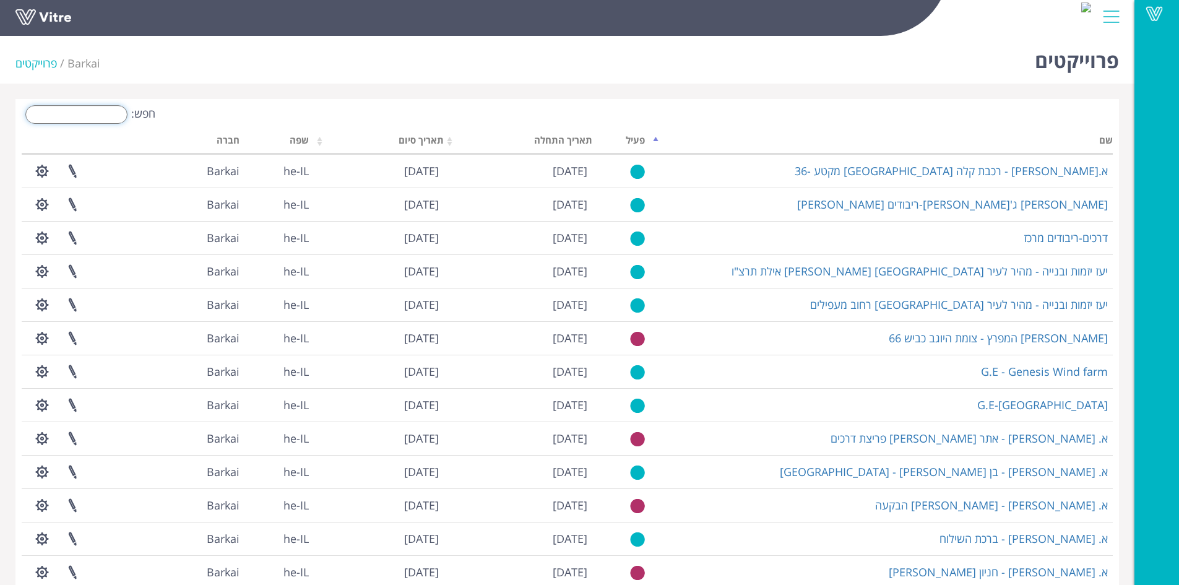
click at [110, 116] on input "חפש:" at bounding box center [76, 114] width 102 height 19
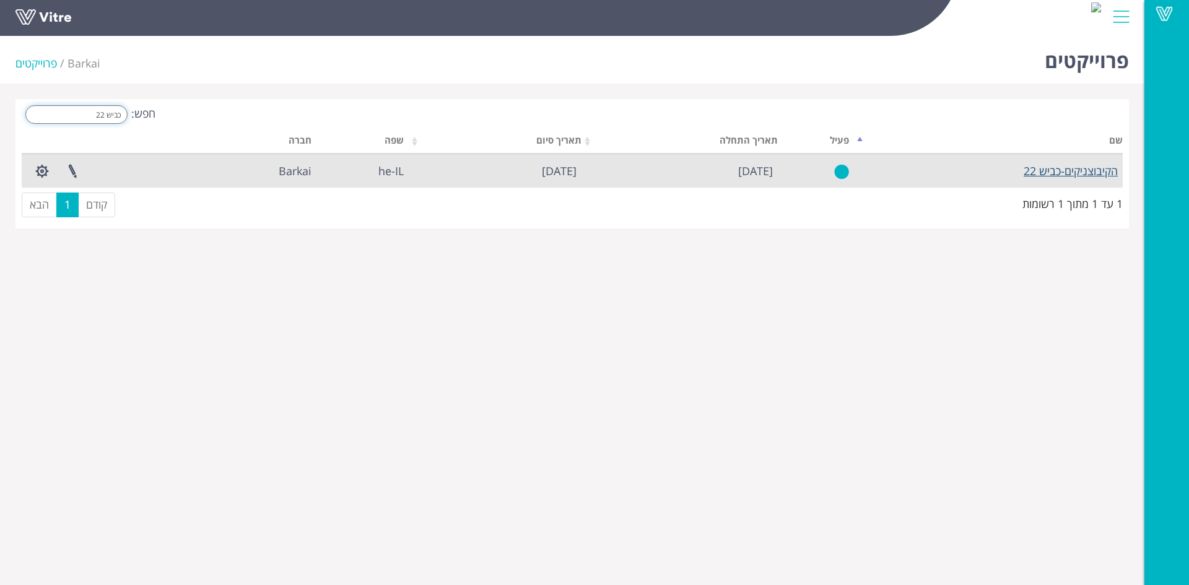
type input "כביש 22"
click at [1070, 170] on link "הקיבוצניקים-כביש 22" at bounding box center [1070, 170] width 94 height 15
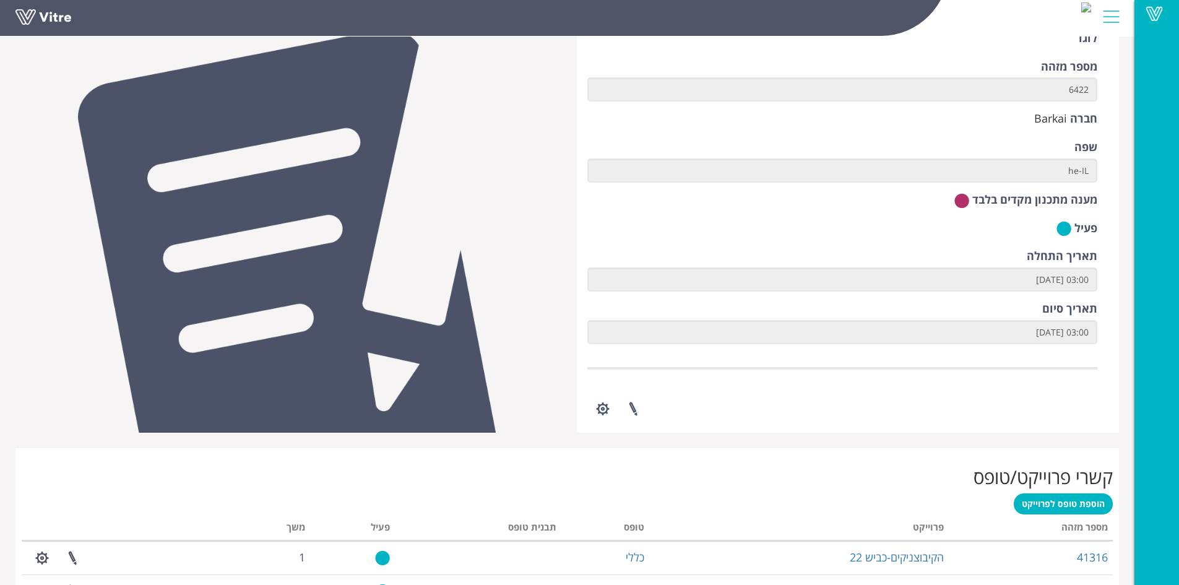
scroll to position [108, 0]
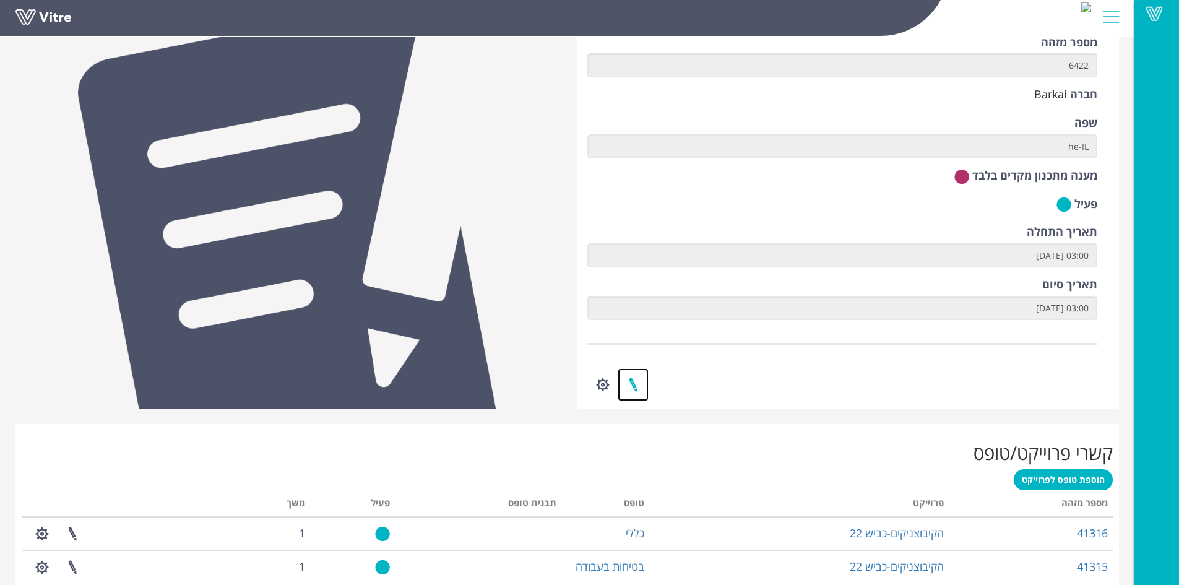
click at [631, 386] on link at bounding box center [633, 384] width 31 height 33
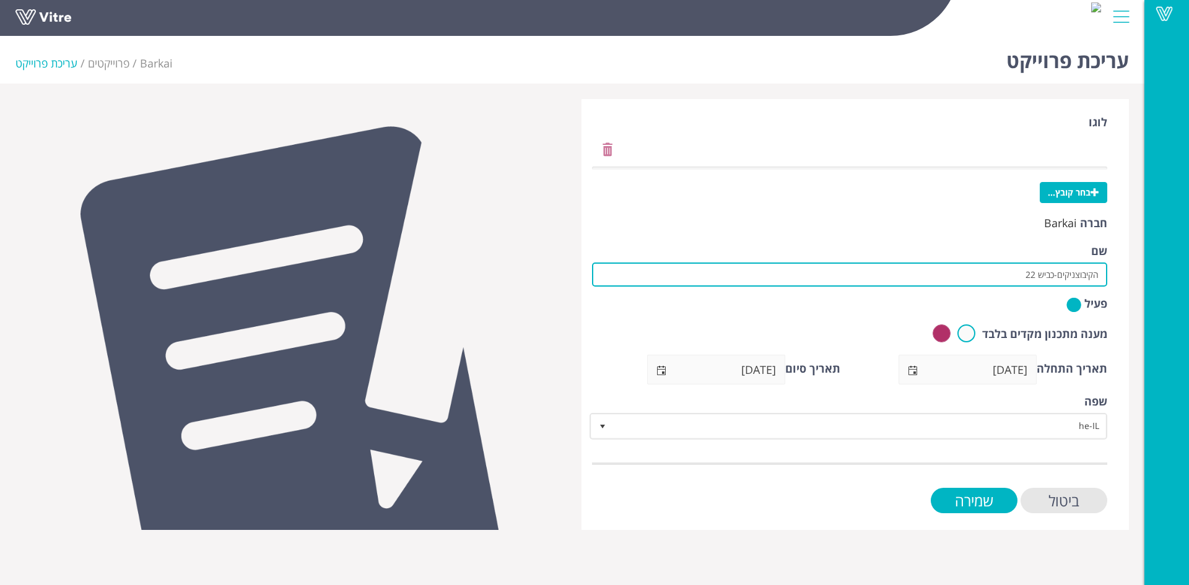
drag, startPoint x: 1024, startPoint y: 275, endPoint x: 1054, endPoint y: 276, distance: 29.7
click at [1054, 276] on input "הקיבוצניקים-כביש 22" at bounding box center [849, 274] width 515 height 24
type input "הקיבוצניקים-פקע 33"
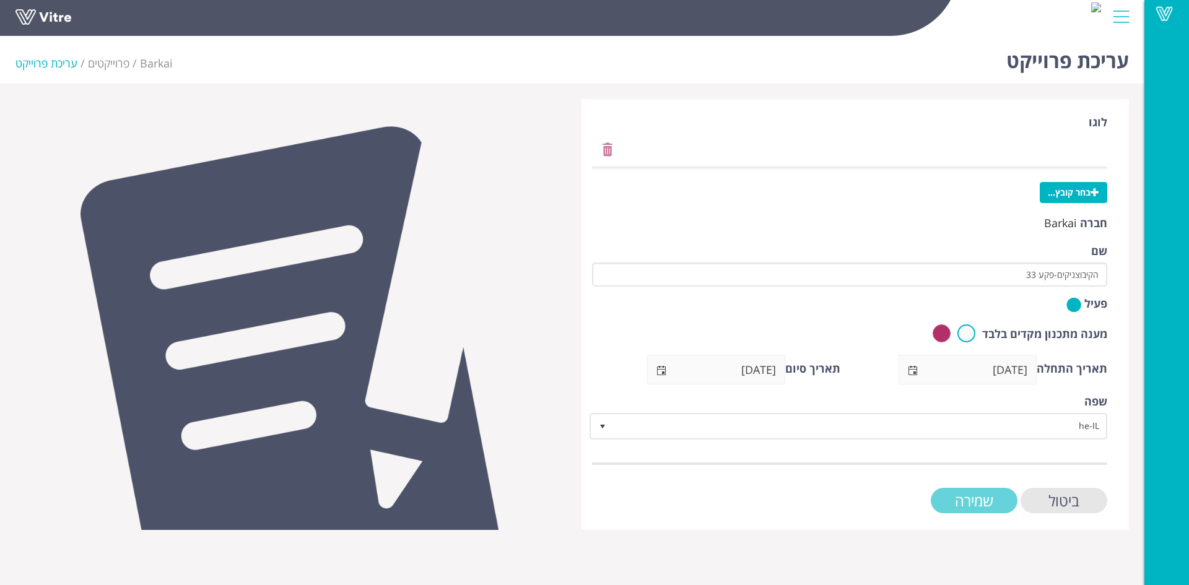
click at [983, 503] on input "שמירה" at bounding box center [973, 500] width 87 height 25
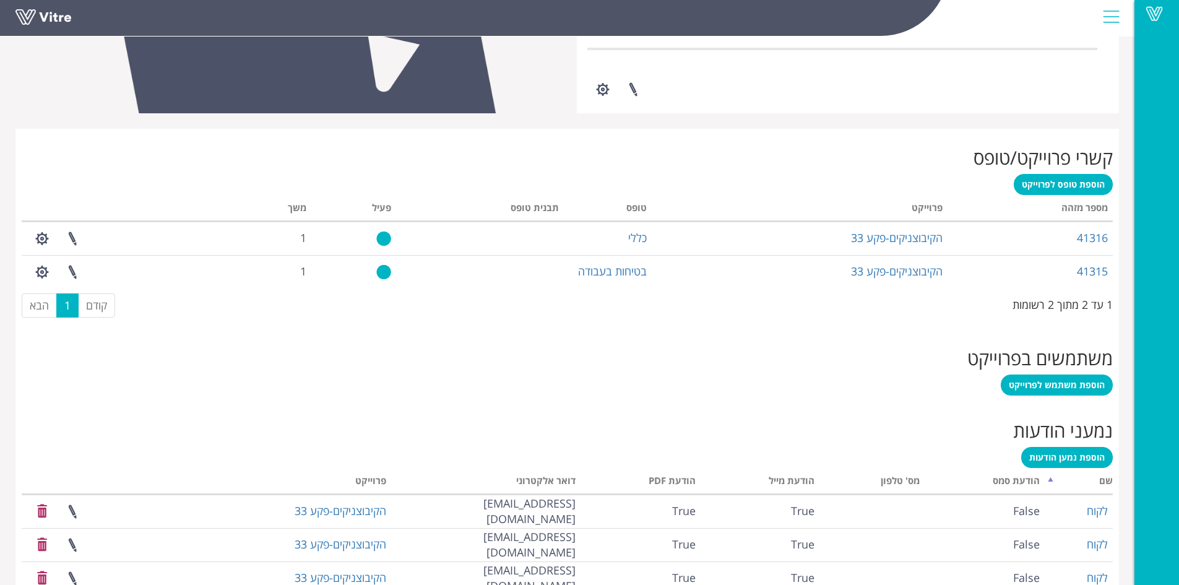
scroll to position [470, 0]
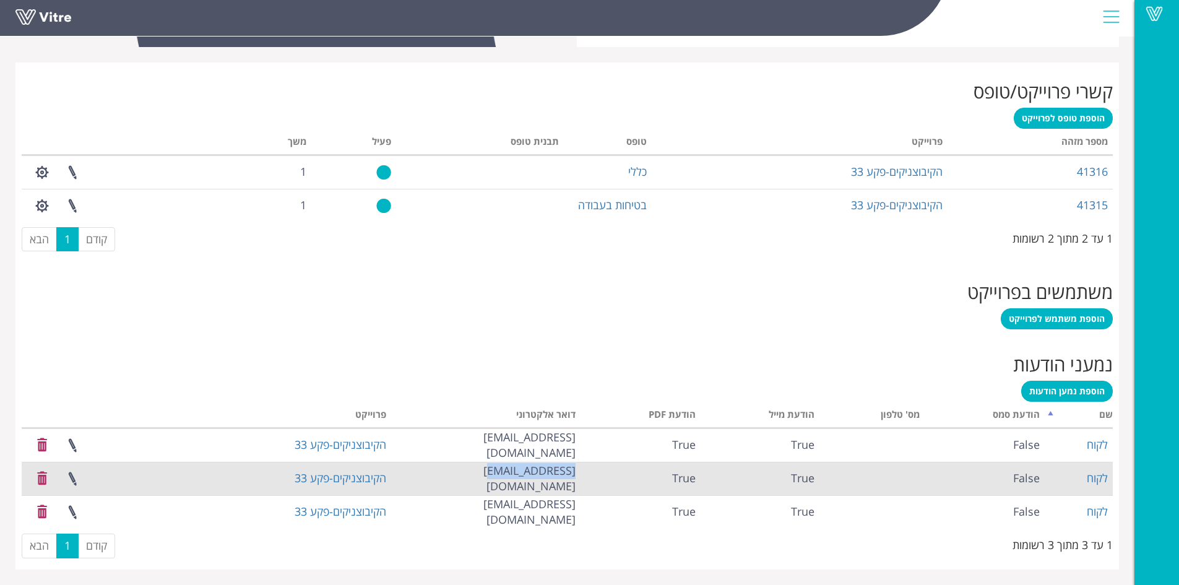
drag, startPoint x: 501, startPoint y: 476, endPoint x: 579, endPoint y: 475, distance: 78.6
click at [579, 475] on td "info@hkt.co.il" at bounding box center [485, 478] width 189 height 33
copy td "info@hkt.co.il"
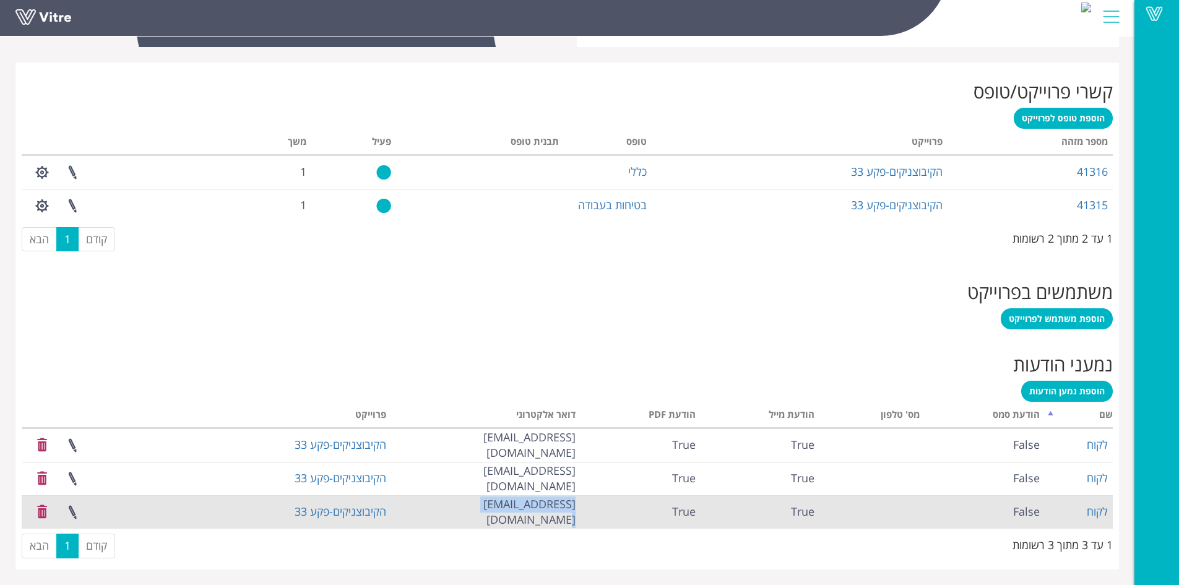
drag, startPoint x: 498, startPoint y: 513, endPoint x: 578, endPoint y: 514, distance: 79.9
click at [578, 514] on td "office@hkt.co.il" at bounding box center [485, 511] width 189 height 33
copy td "office@hkt.co.il"
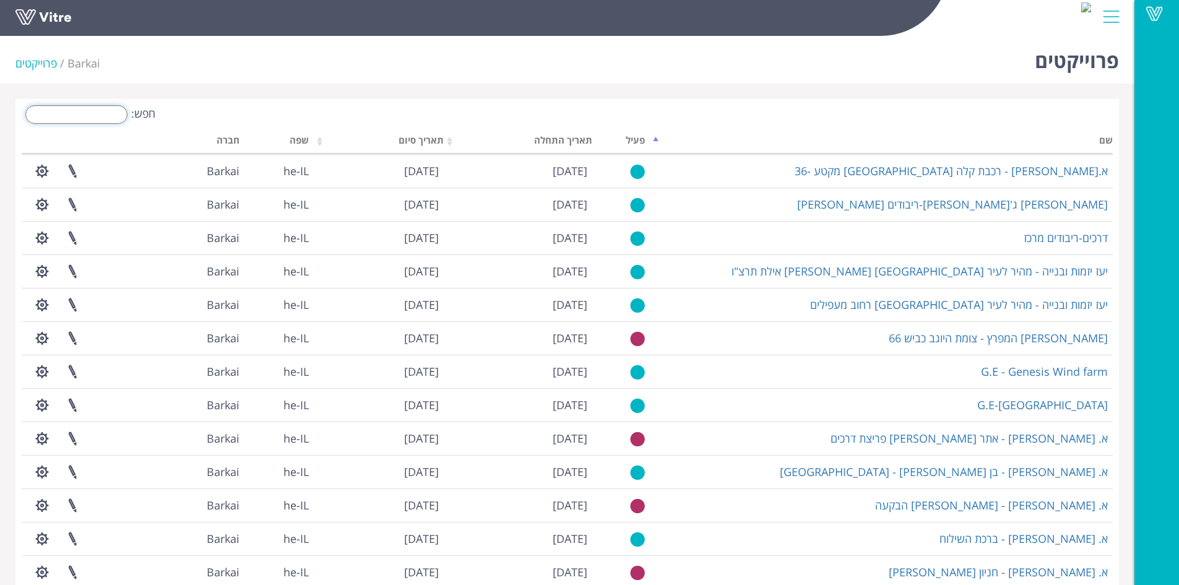
click at [93, 114] on input "חפש:" at bounding box center [76, 114] width 102 height 19
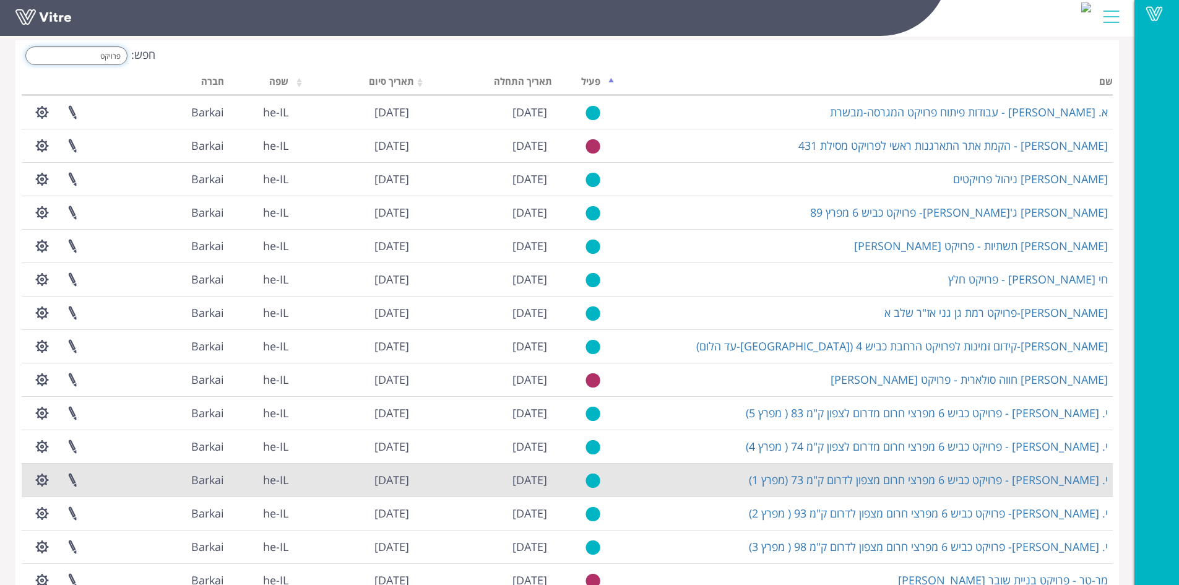
scroll to position [127, 0]
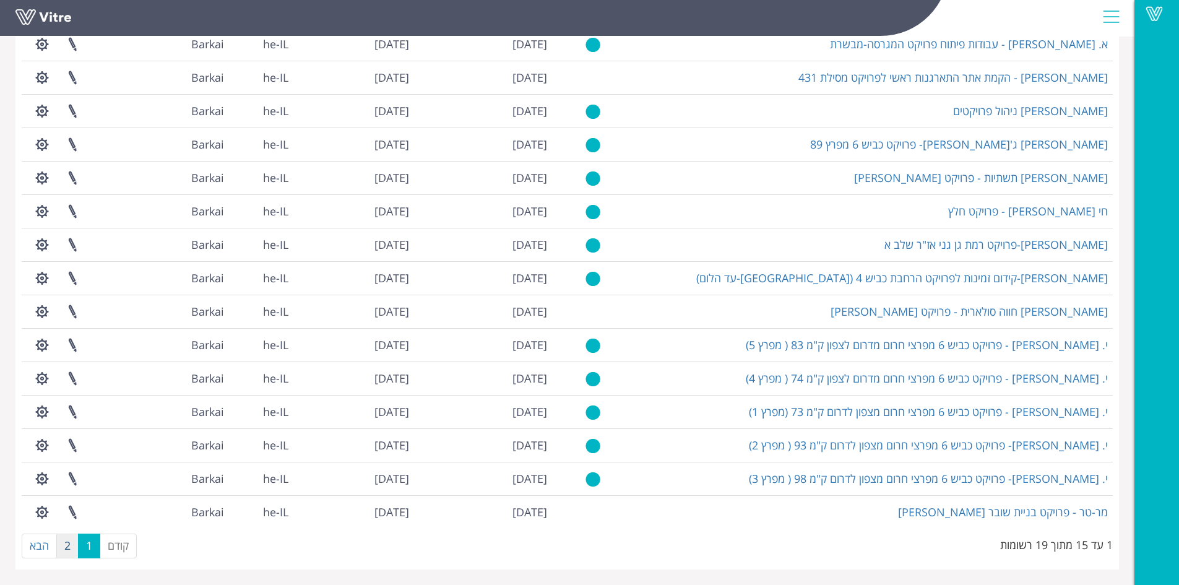
type input "פרויקט"
click link "2"
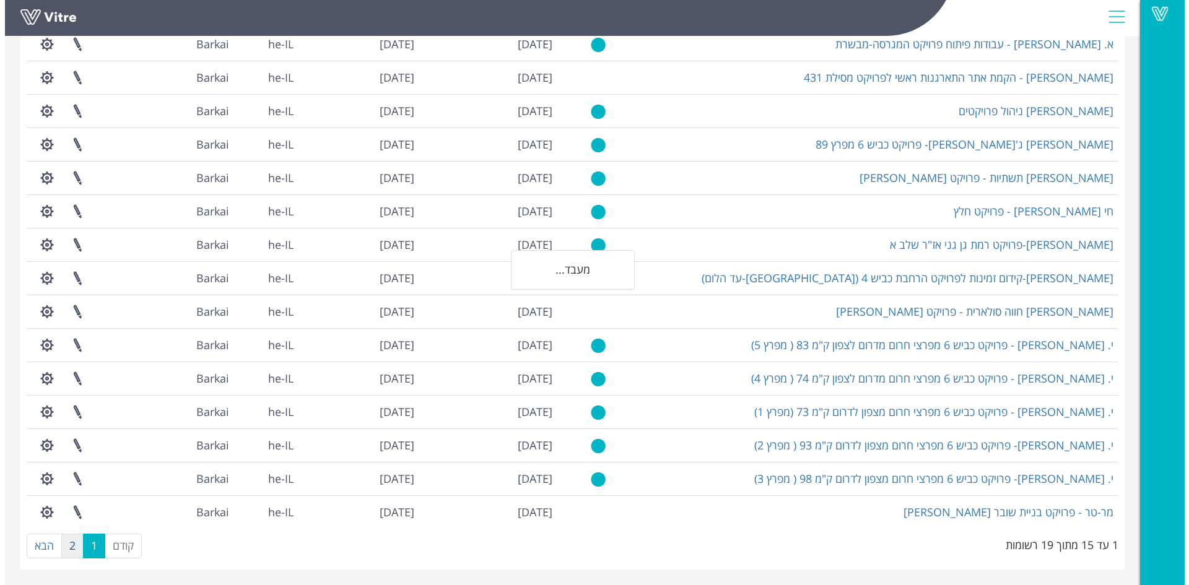
scroll to position [0, 0]
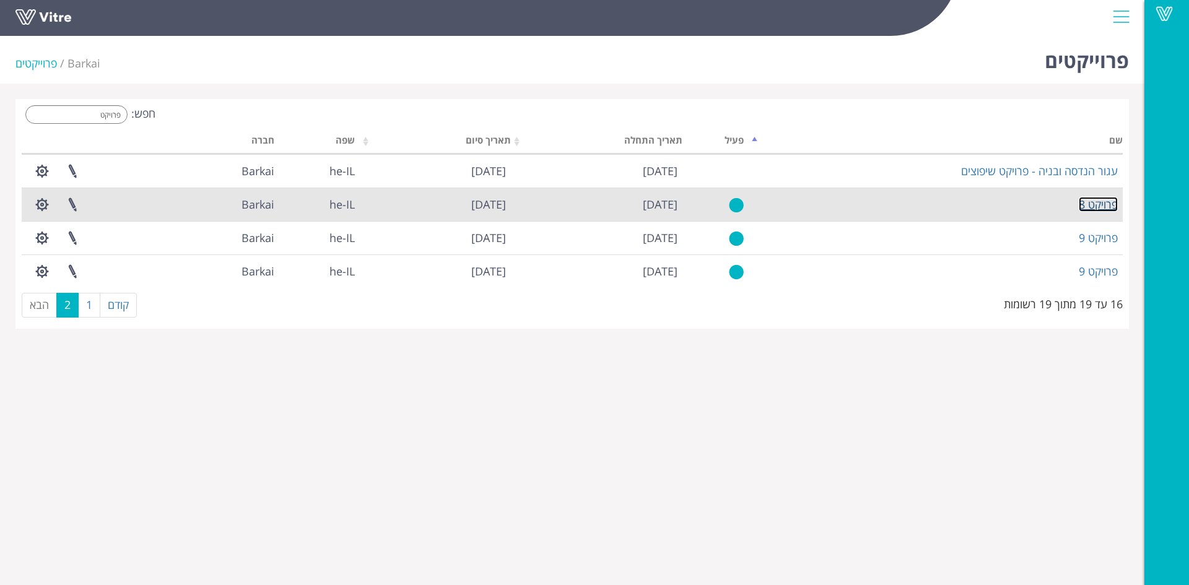
click link "פרויקט 8"
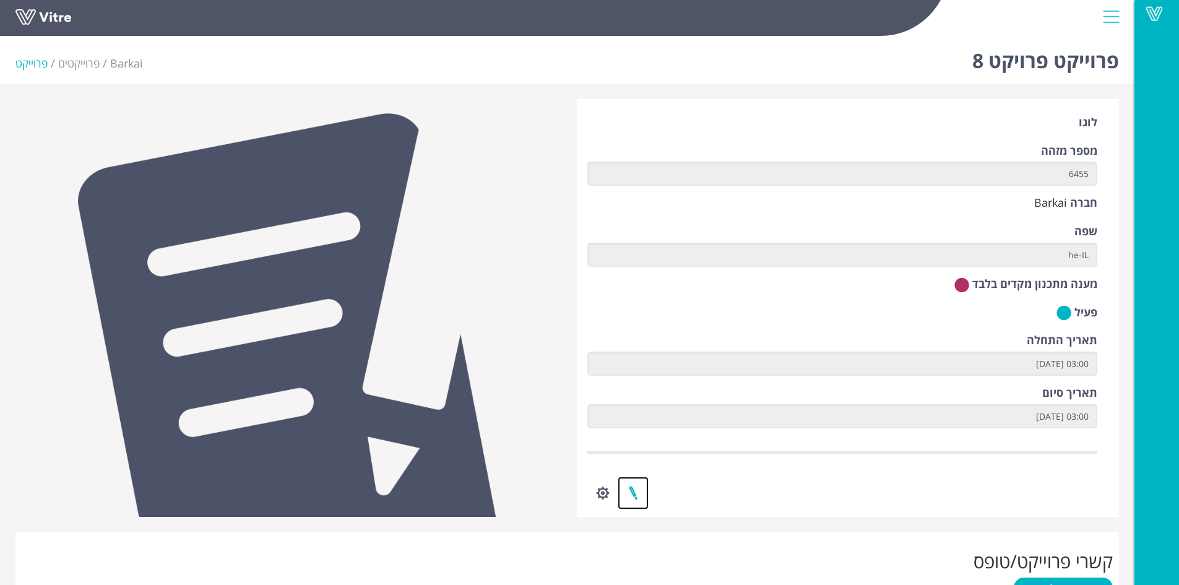
click at [632, 493] on link at bounding box center [633, 493] width 31 height 33
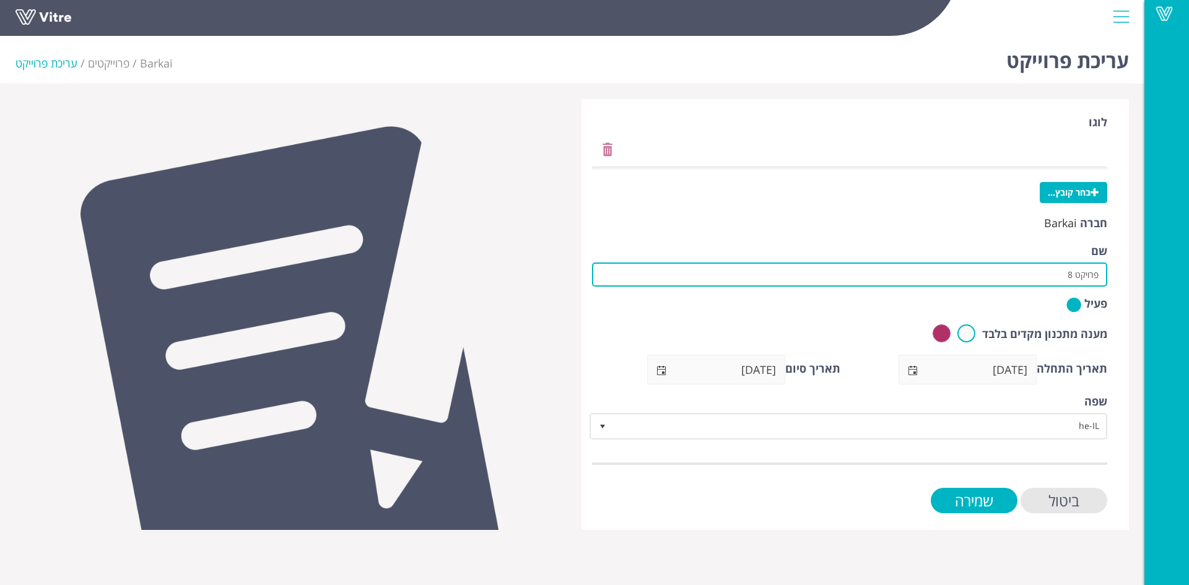
drag, startPoint x: 1013, startPoint y: 275, endPoint x: 1141, endPoint y: 270, distance: 128.3
click at [1141, 270] on div "עריכת פרוייקט Barkai פרוייקטים עריכת פרוייקט לוגו בחר קובץ... חברה Barkai שם פר…" at bounding box center [572, 280] width 1144 height 499
paste input "שיקום מובל מים כביש 722"
type input "הקיבוצניקים-שיקום מובל מים כביש 722"
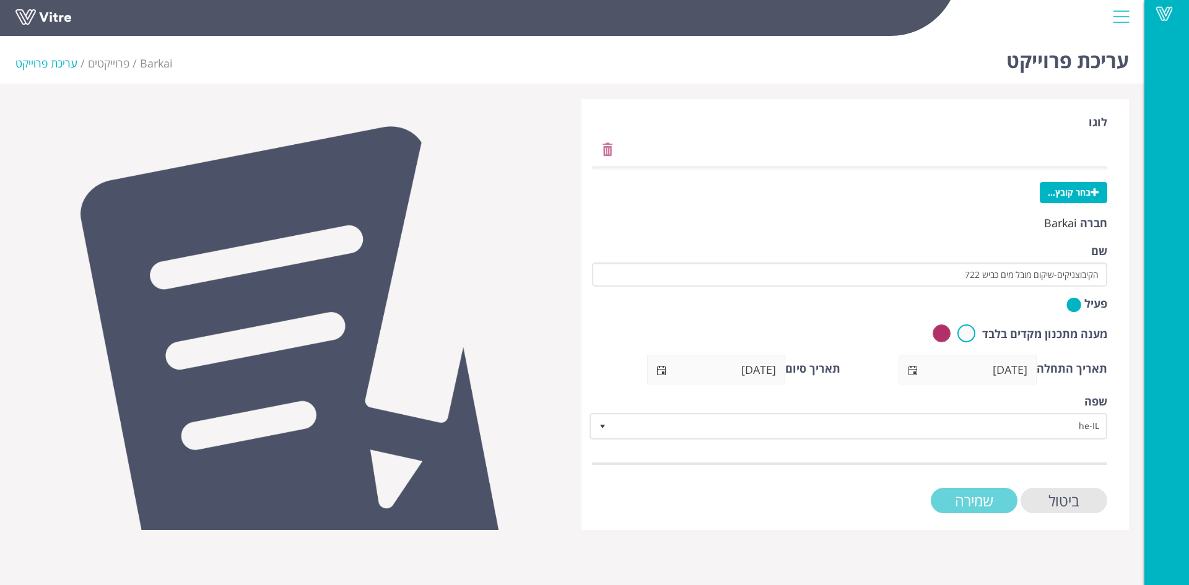
click at [997, 496] on input "שמירה" at bounding box center [973, 500] width 87 height 25
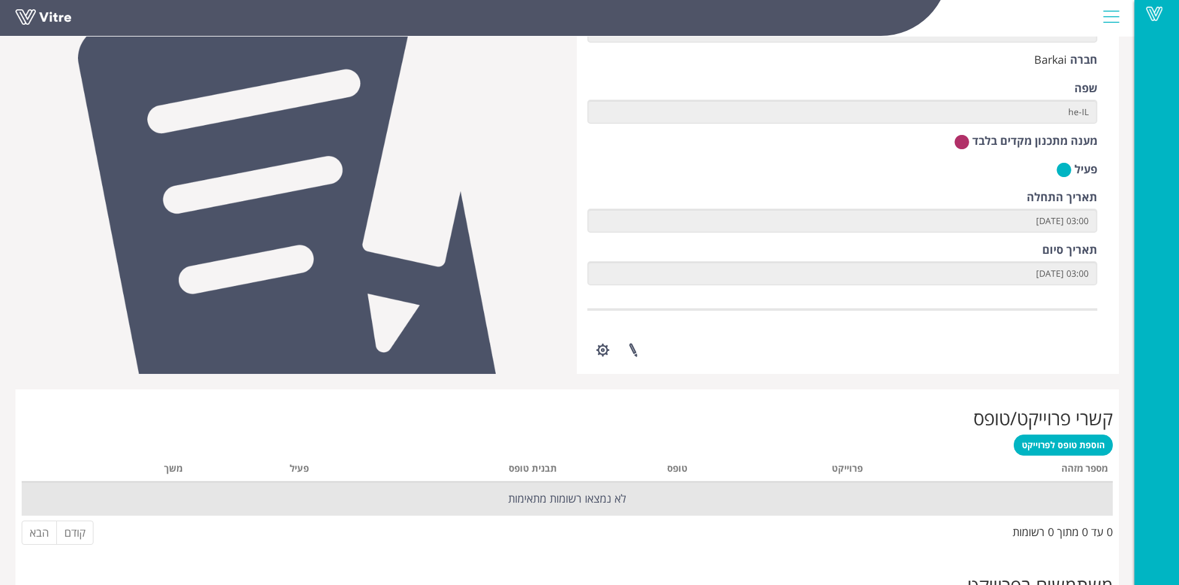
scroll to position [186, 0]
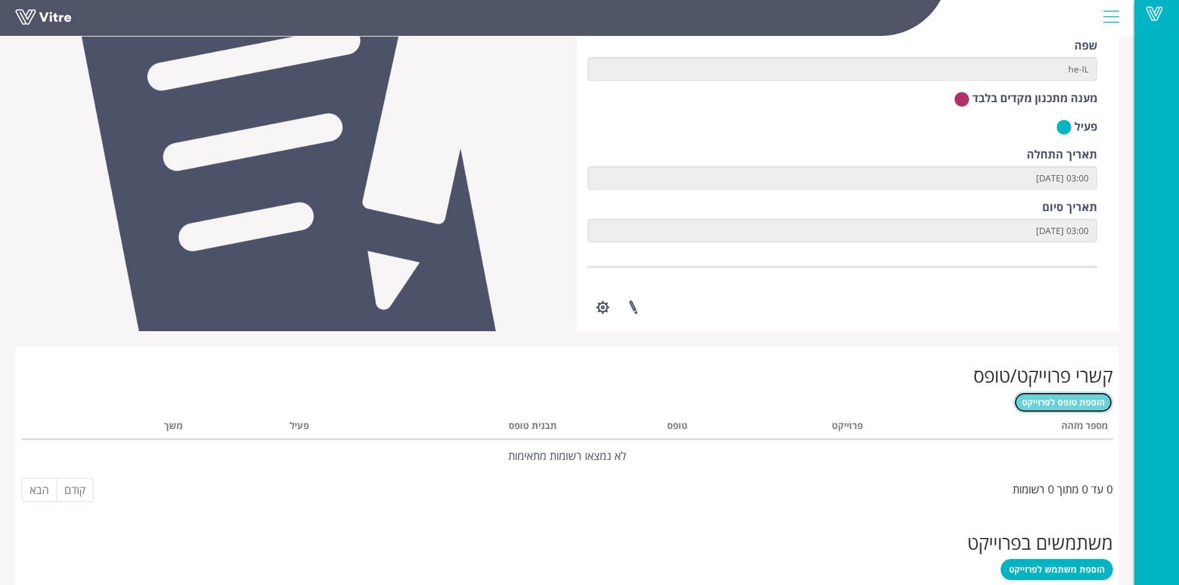
click at [1060, 405] on span "הוספת טופס לפרוייקט" at bounding box center [1063, 402] width 83 height 12
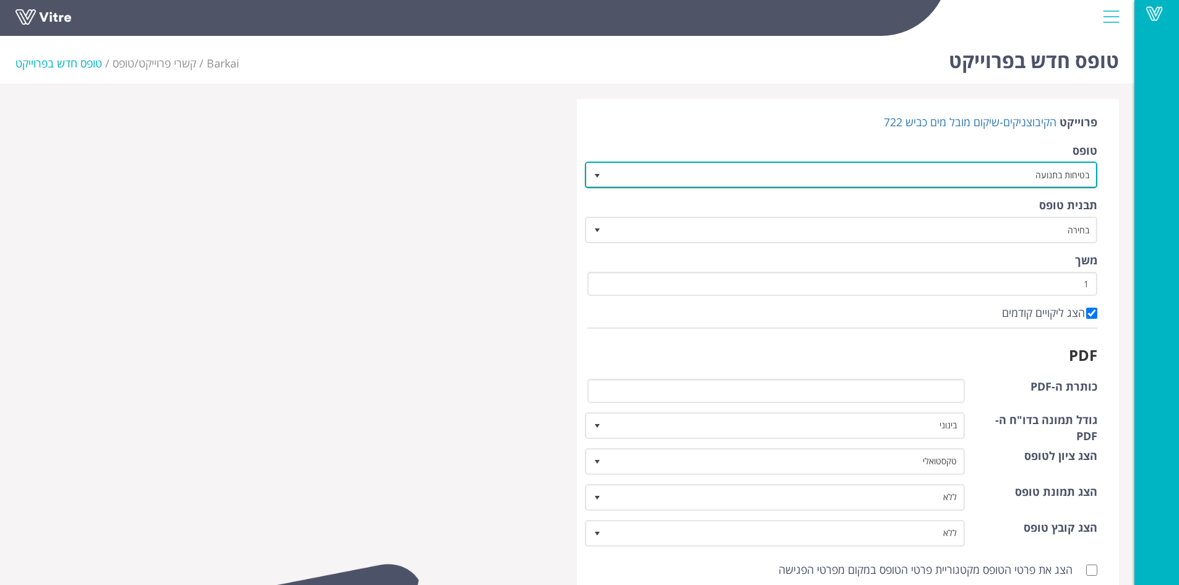
click at [599, 171] on span "select" at bounding box center [597, 176] width 10 height 10
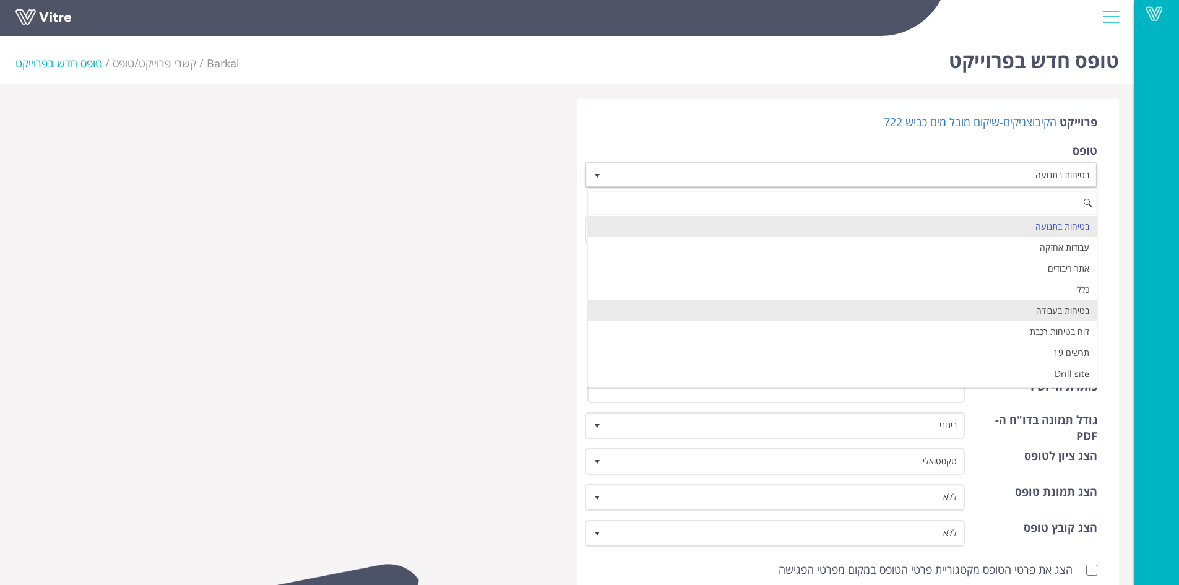
click at [754, 302] on li "בטיחות בעבודה" at bounding box center [842, 310] width 509 height 21
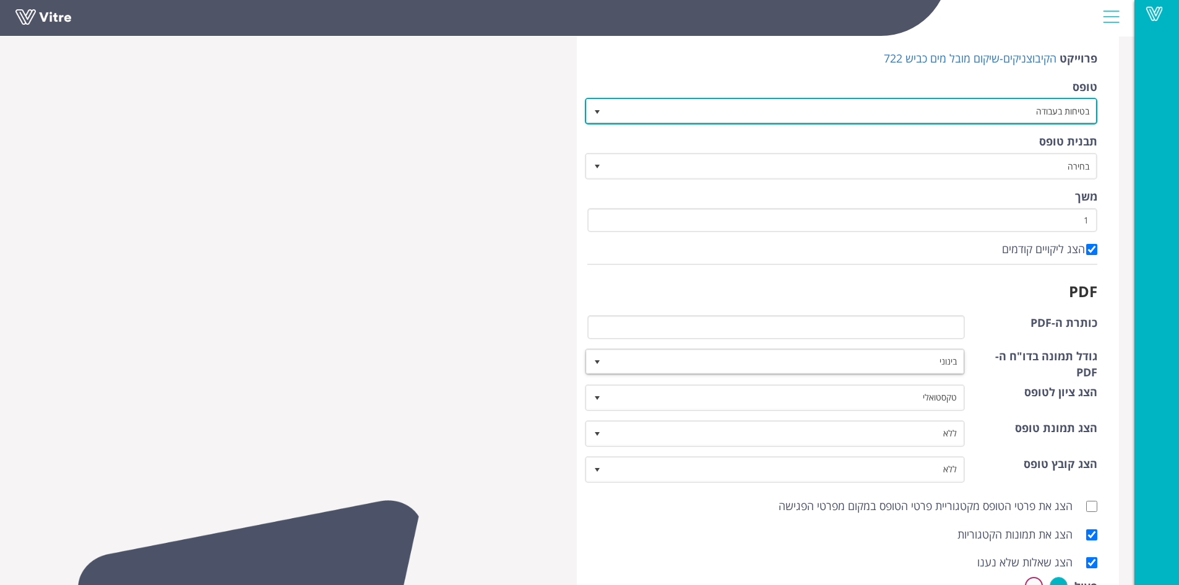
scroll to position [186, 0]
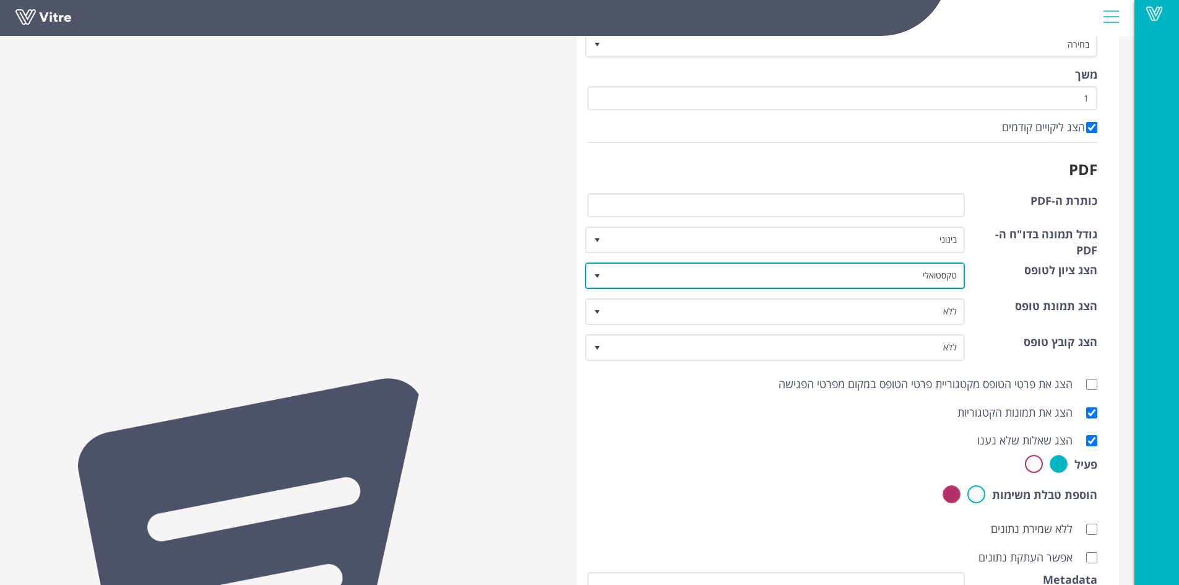
click at [599, 275] on span "select" at bounding box center [597, 276] width 10 height 10
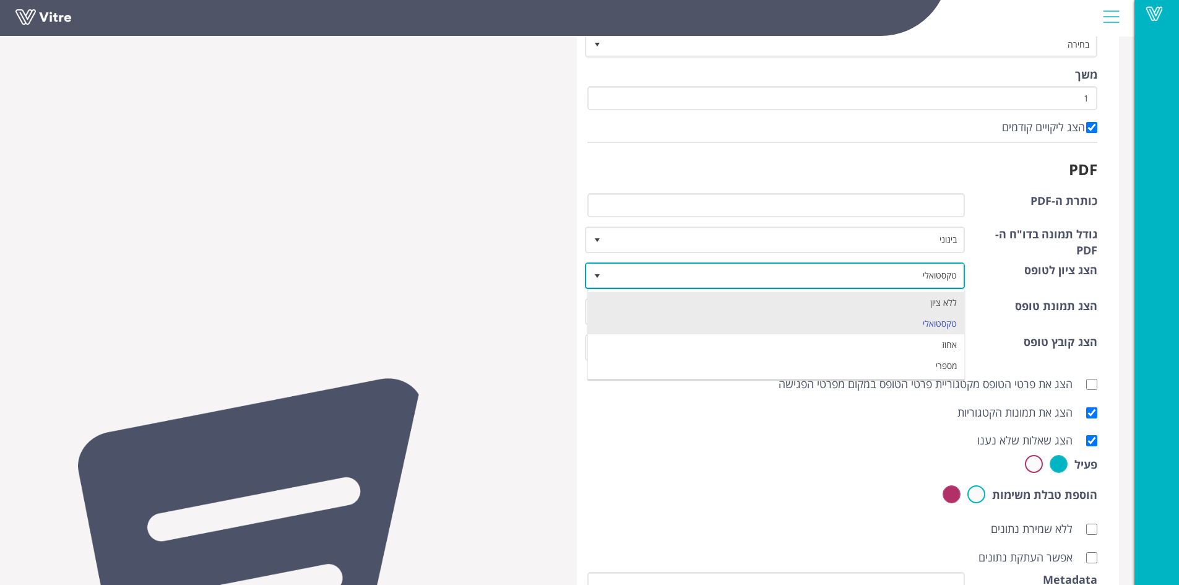
click at [645, 298] on li "ללא ציון" at bounding box center [776, 302] width 377 height 21
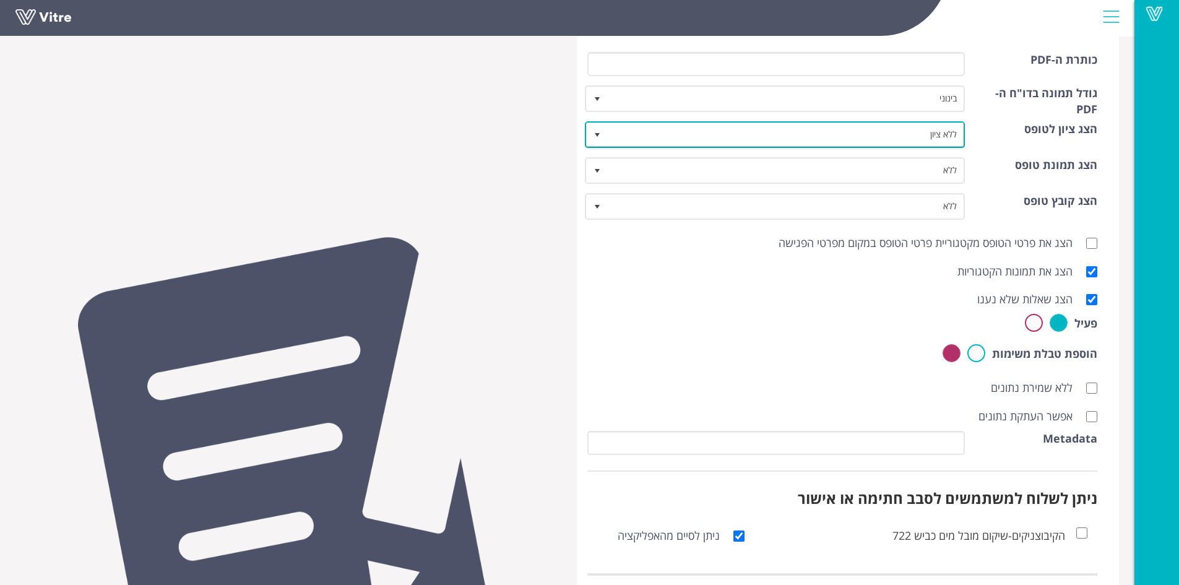
scroll to position [356, 0]
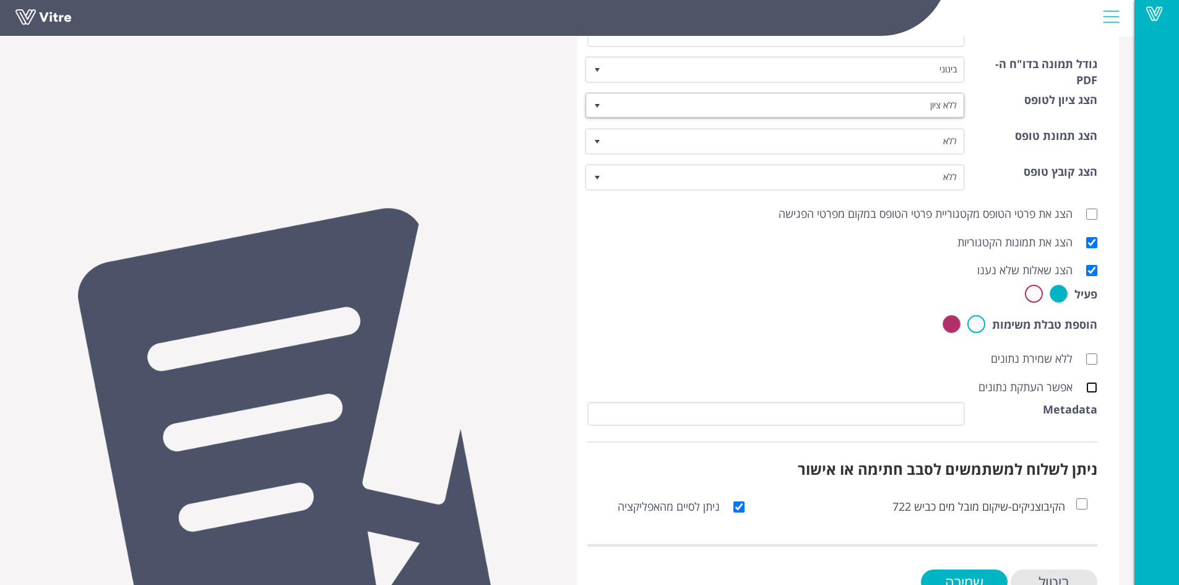
click at [1094, 388] on input "אפשר העתקת נתונים" at bounding box center [1091, 387] width 11 height 11
checkbox input "true"
click at [990, 570] on input "שמירה" at bounding box center [964, 582] width 87 height 25
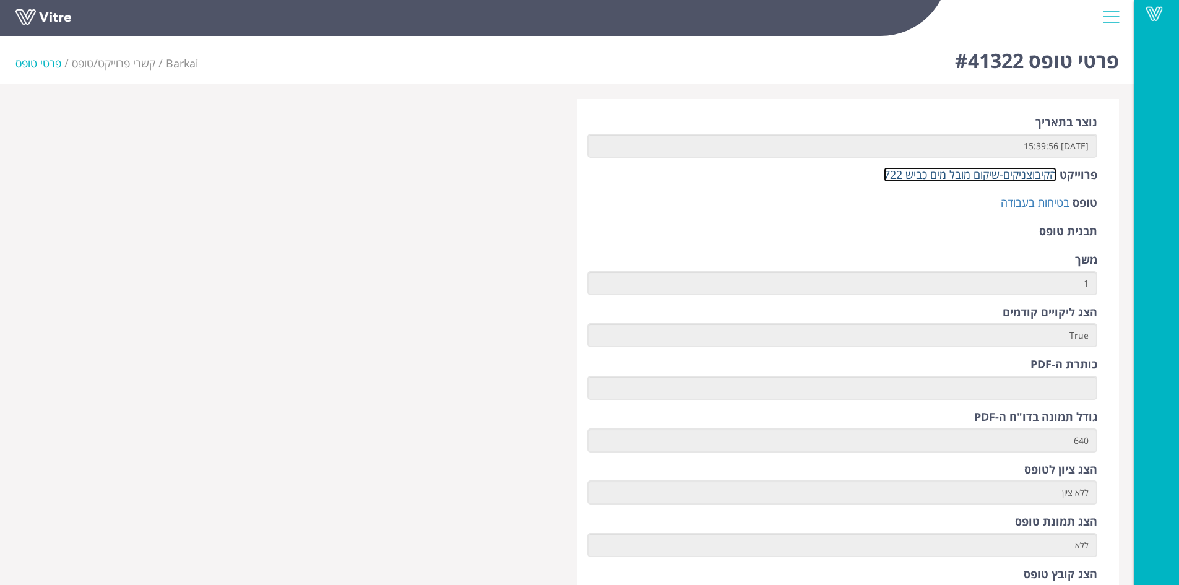
click at [951, 176] on link "הקיבוצניקים-שיקום מובל מים כביש 722" at bounding box center [970, 174] width 173 height 15
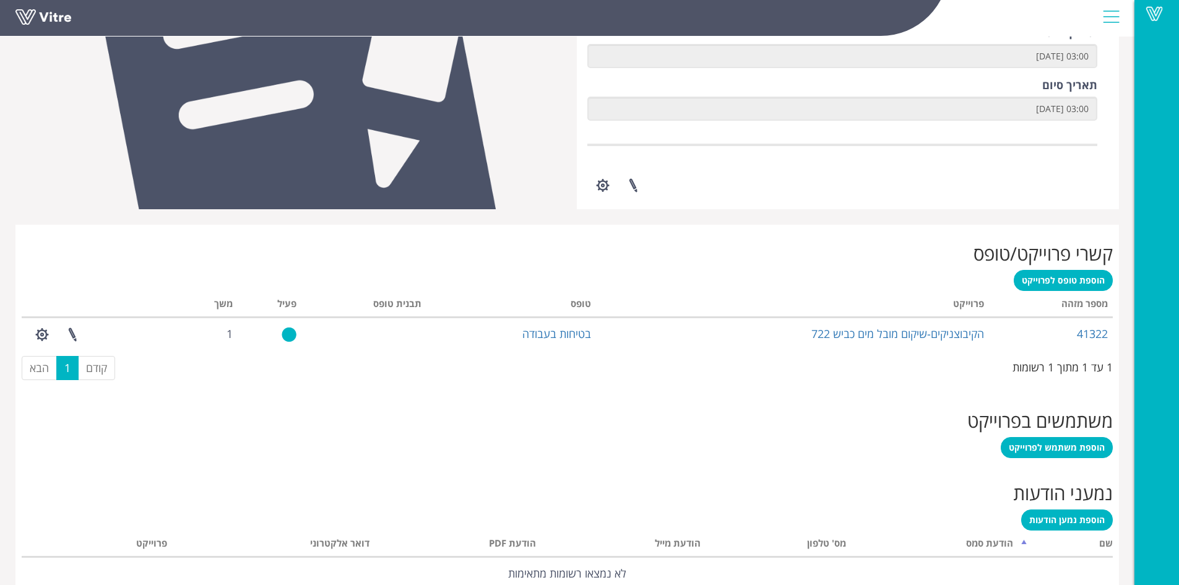
scroll to position [310, 0]
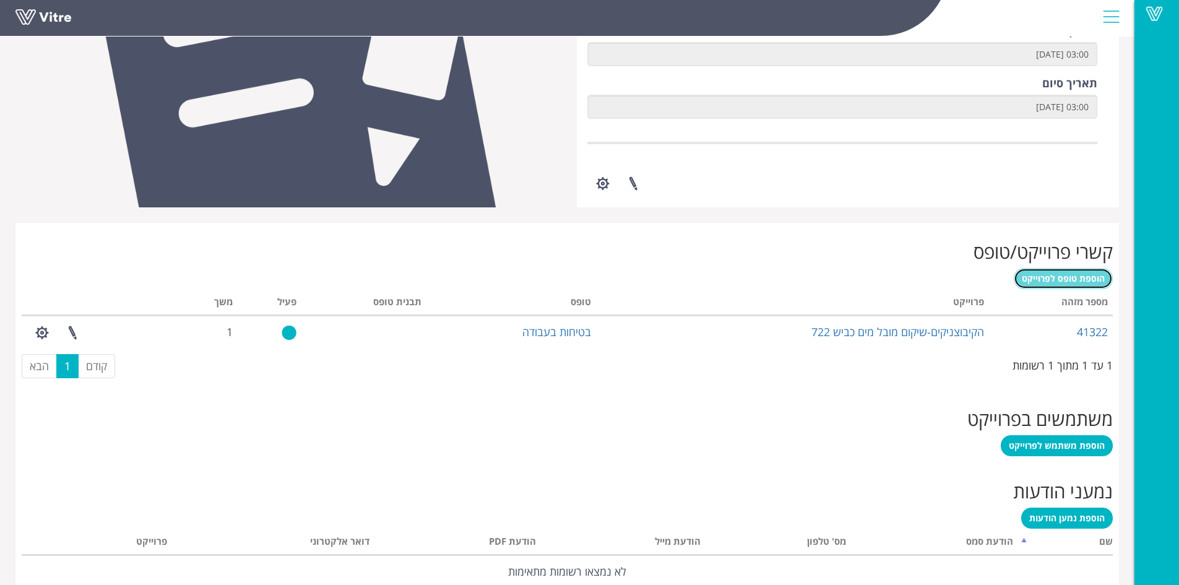
click at [1073, 279] on span "הוספת טופס לפרוייקט" at bounding box center [1063, 278] width 83 height 12
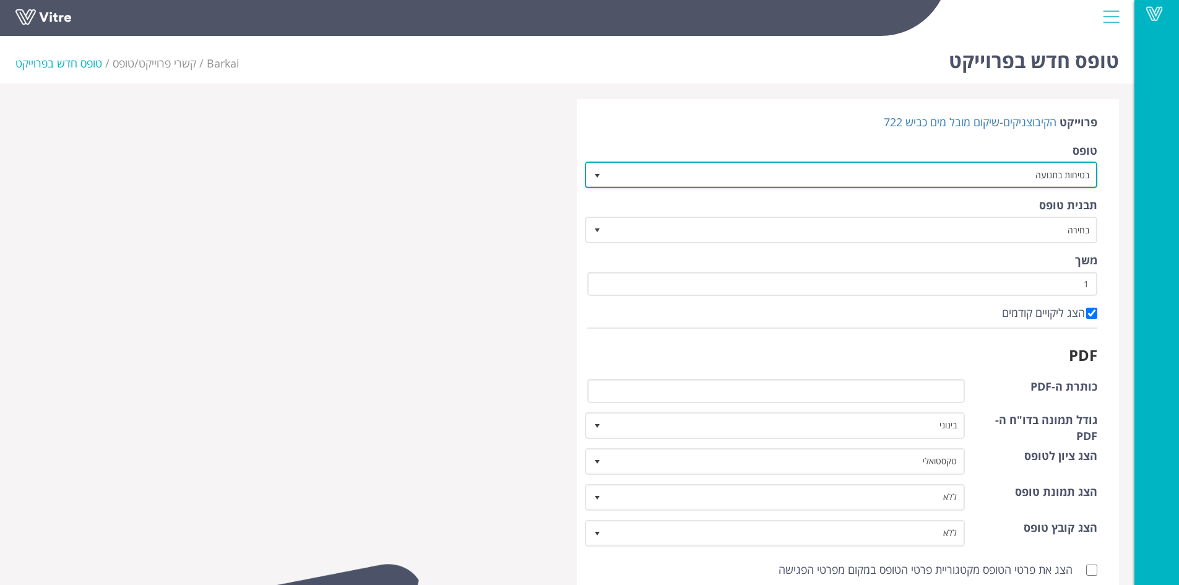
click at [599, 173] on span "select" at bounding box center [597, 176] width 10 height 10
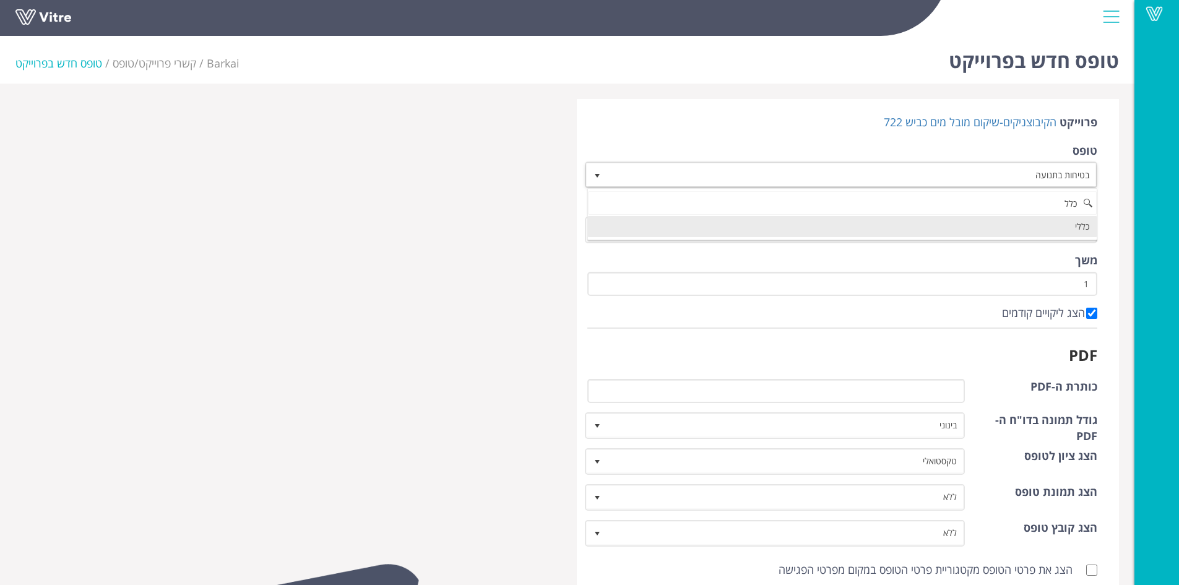
click at [722, 228] on li "כללי" at bounding box center [842, 226] width 509 height 21
type input "כלל"
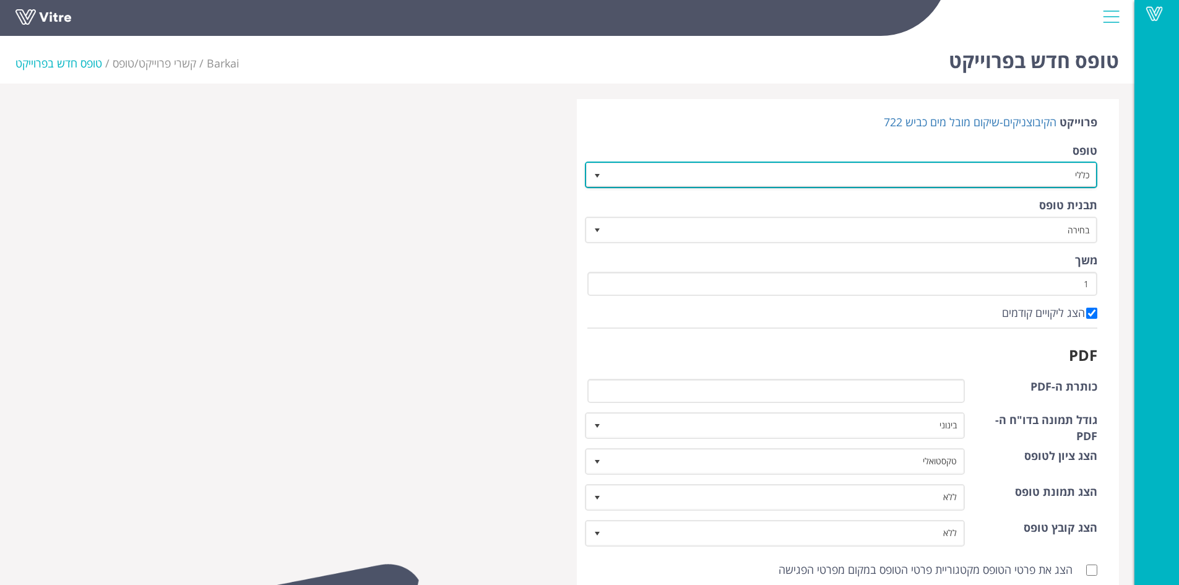
scroll to position [217, 0]
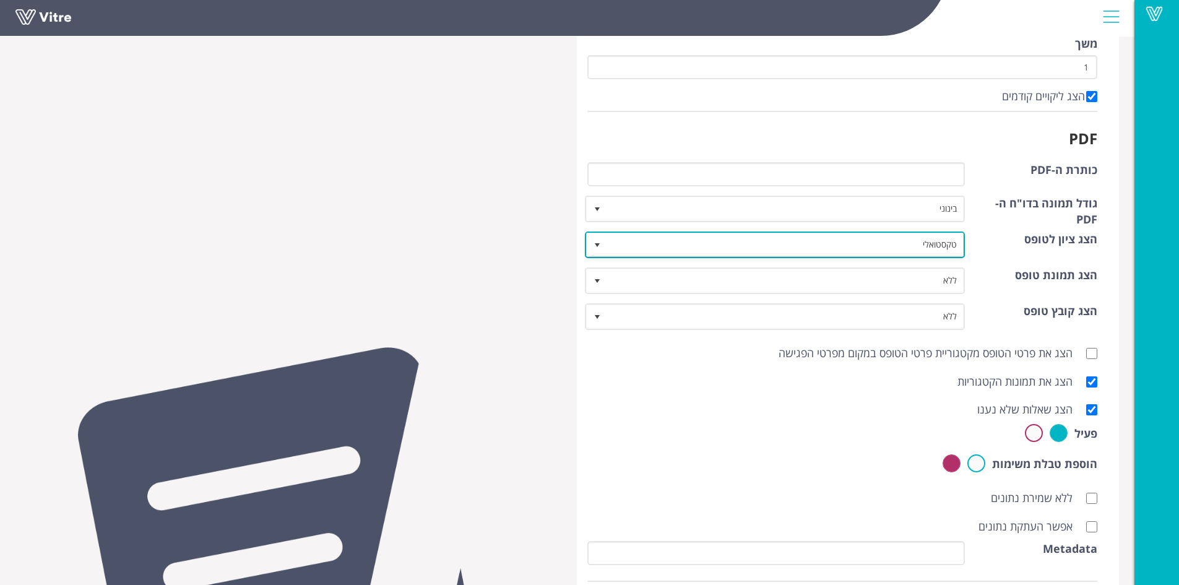
click at [596, 245] on span "select" at bounding box center [597, 245] width 10 height 10
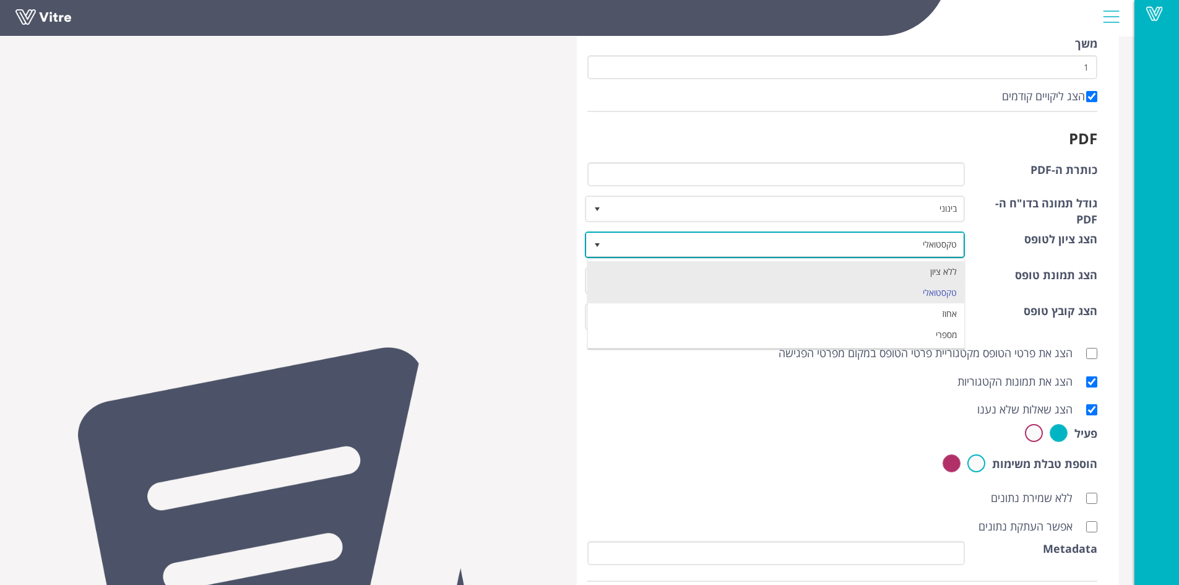
click at [644, 279] on li "ללא ציון" at bounding box center [776, 271] width 377 height 21
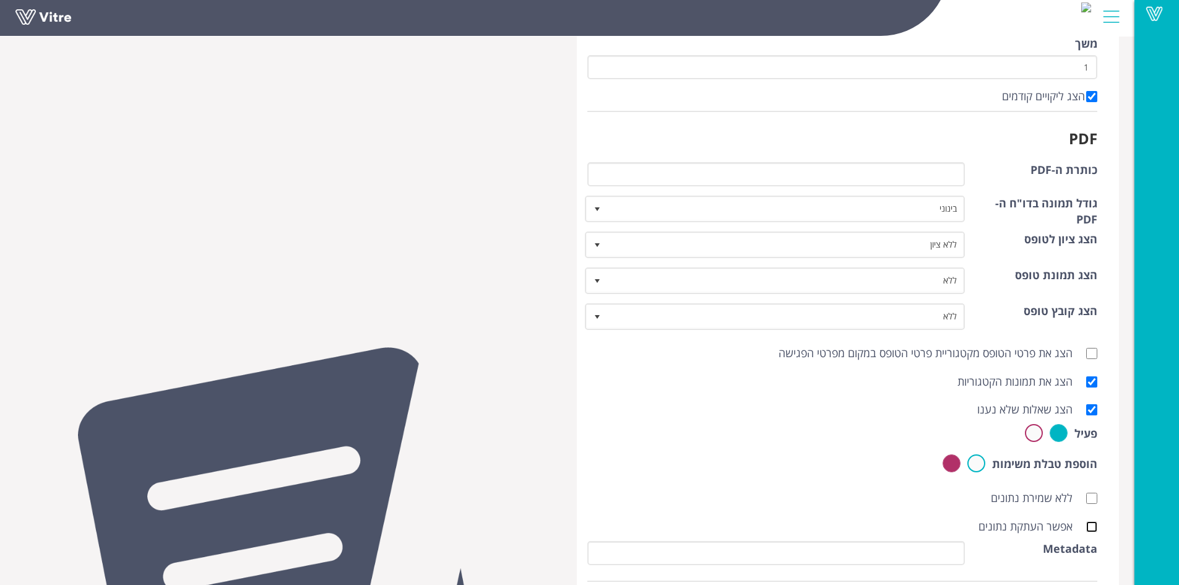
click at [1093, 529] on input "אפשר העתקת נתונים" at bounding box center [1091, 526] width 11 height 11
checkbox input "true"
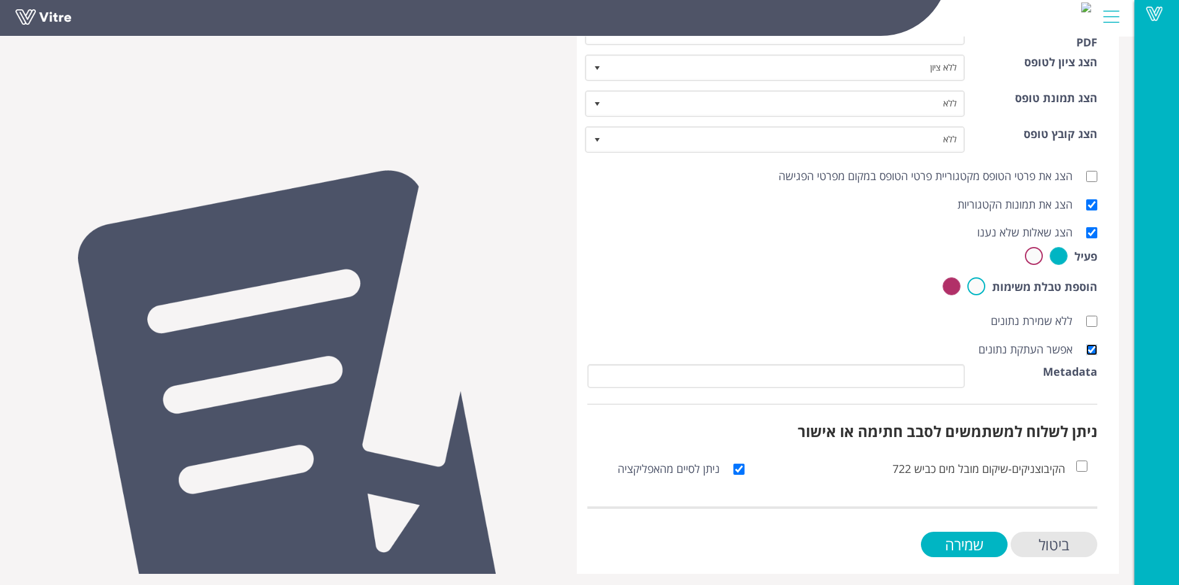
scroll to position [398, 0]
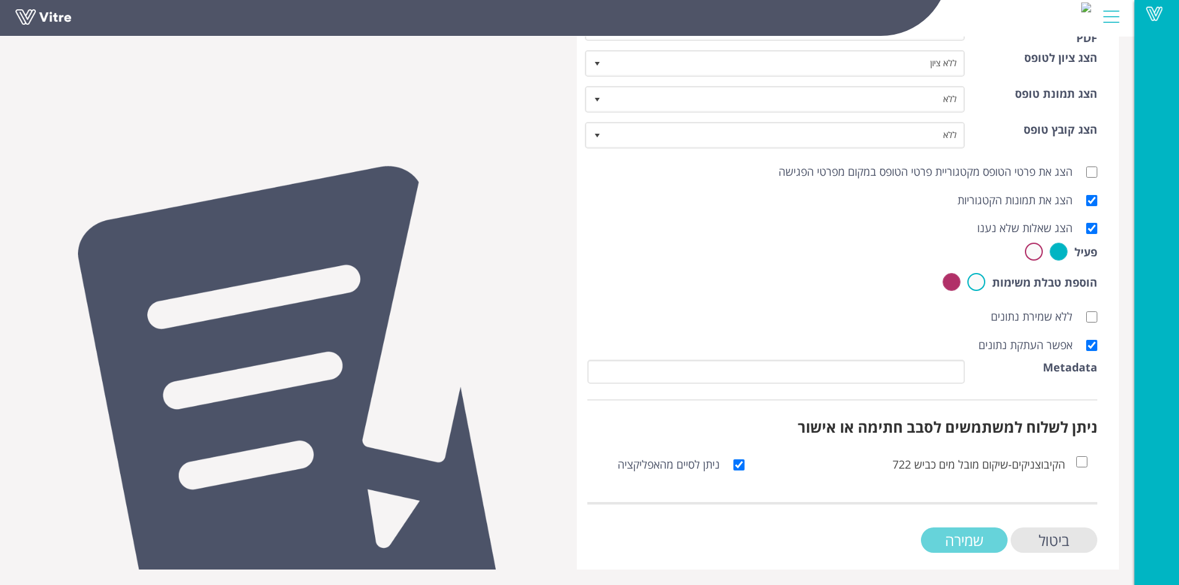
click at [983, 539] on input "שמירה" at bounding box center [964, 539] width 87 height 25
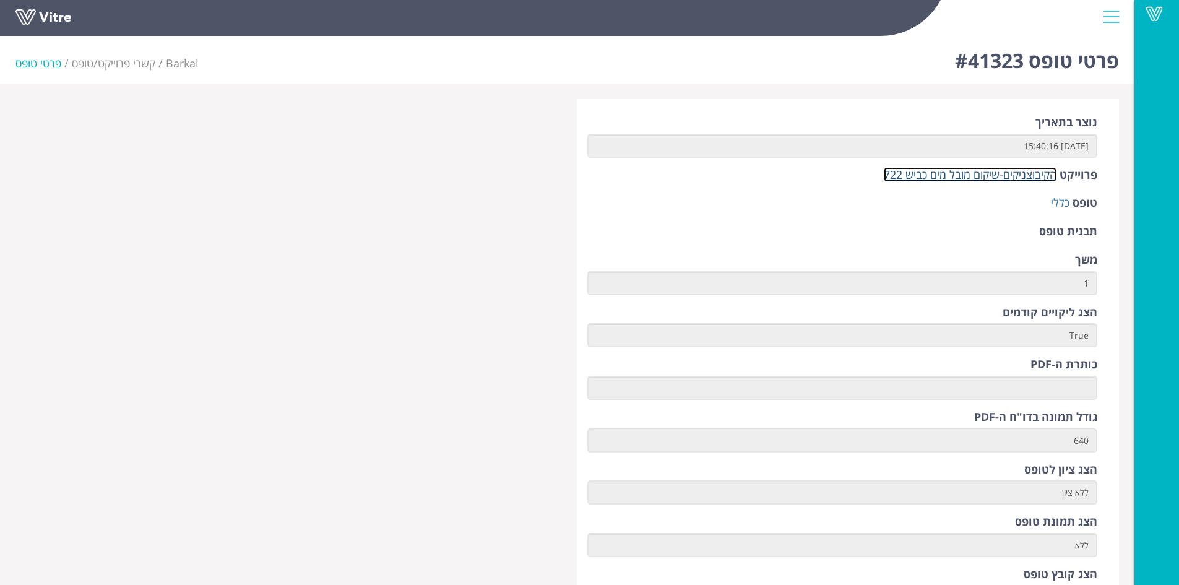
click at [963, 177] on link "הקיבוצניקים-שיקום מובל מים כביש 722" at bounding box center [970, 174] width 173 height 15
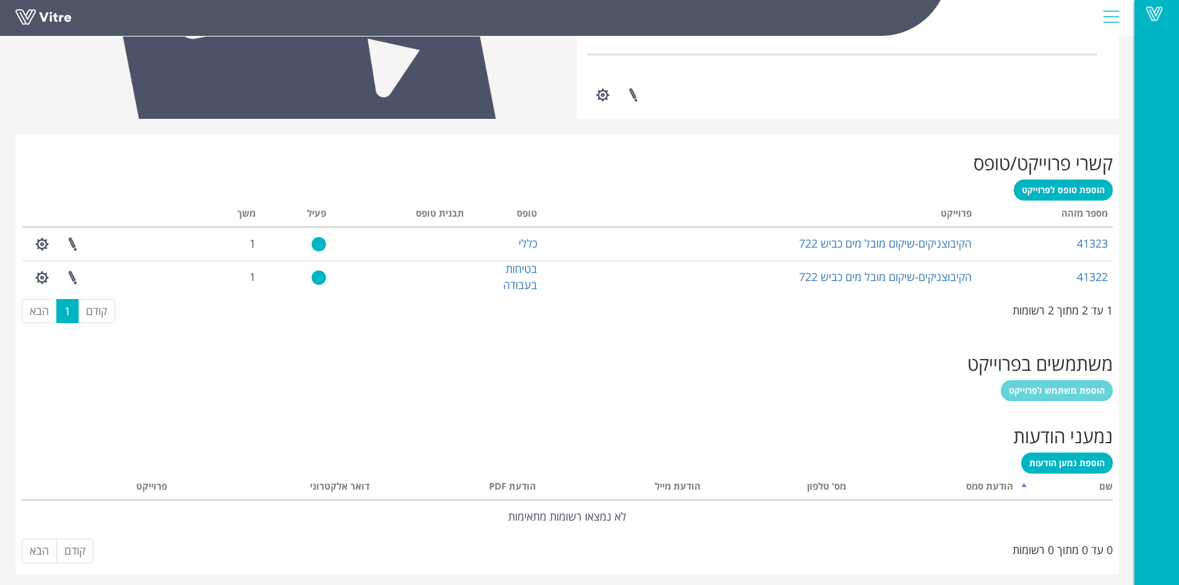
scroll to position [403, 0]
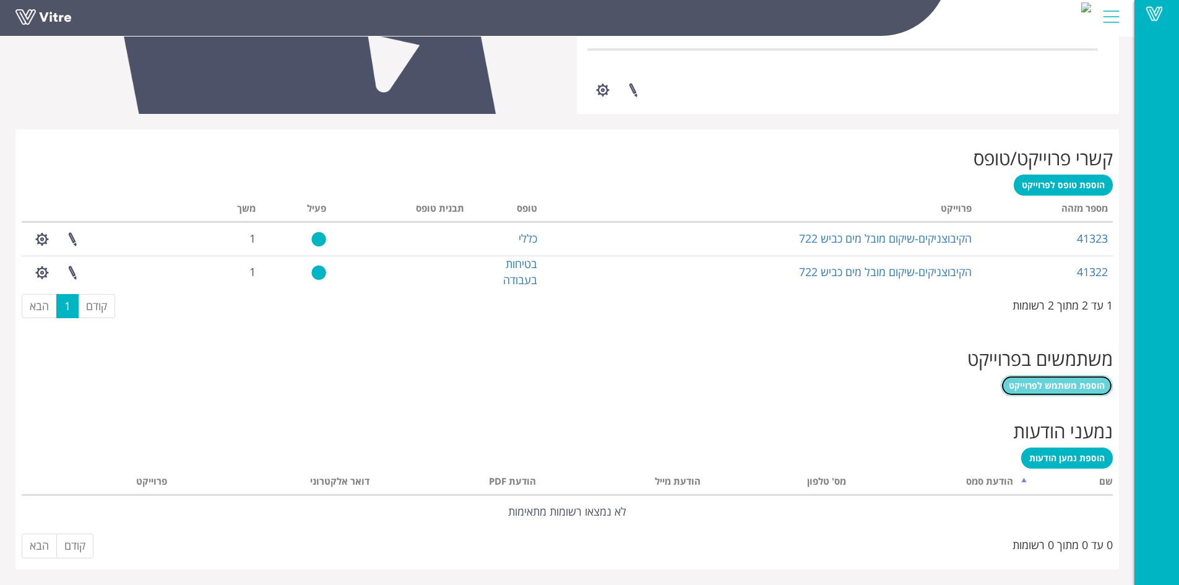
click at [1032, 385] on span "הוספת משתמש לפרוייקט" at bounding box center [1057, 385] width 96 height 12
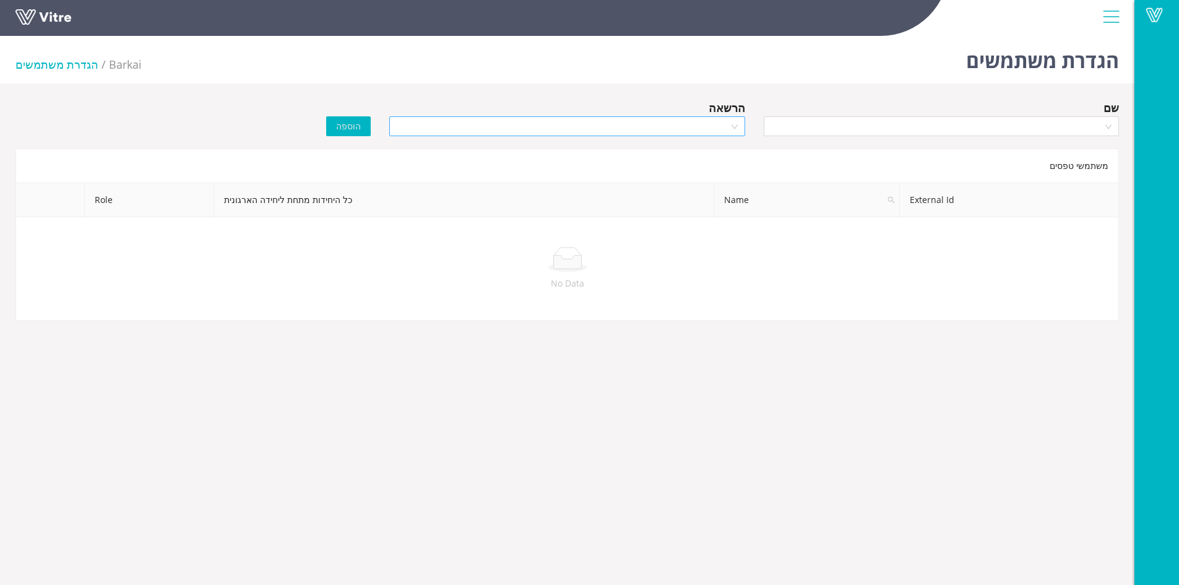
click at [730, 123] on div at bounding box center [566, 126] width 355 height 20
click at [721, 168] on div "Manager" at bounding box center [567, 171] width 340 height 14
click at [1111, 131] on div at bounding box center [941, 126] width 355 height 20
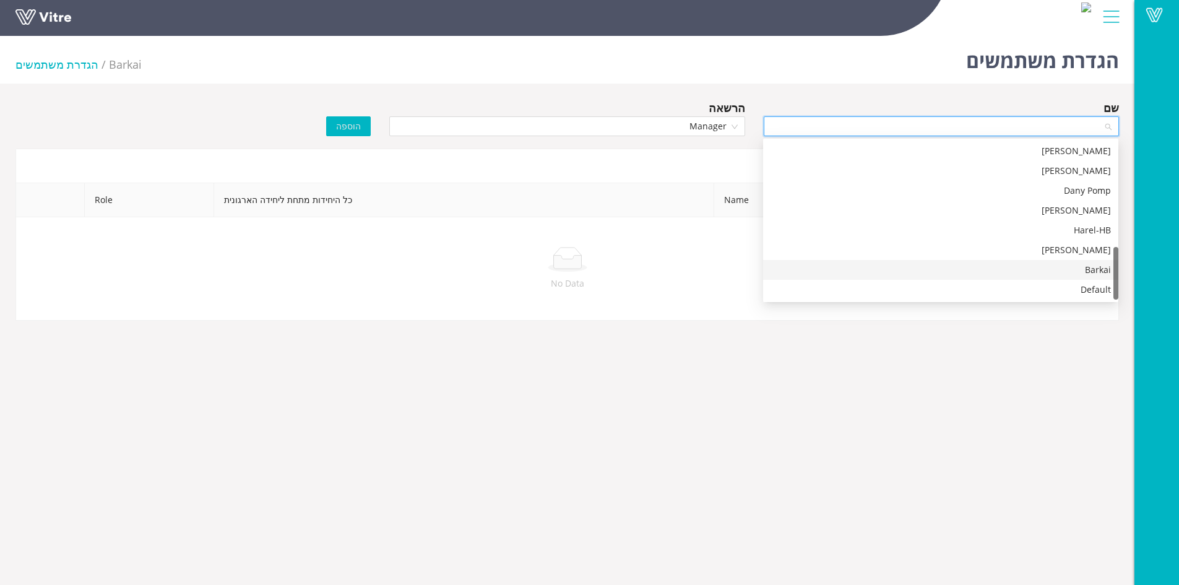
scroll to position [31, 0]
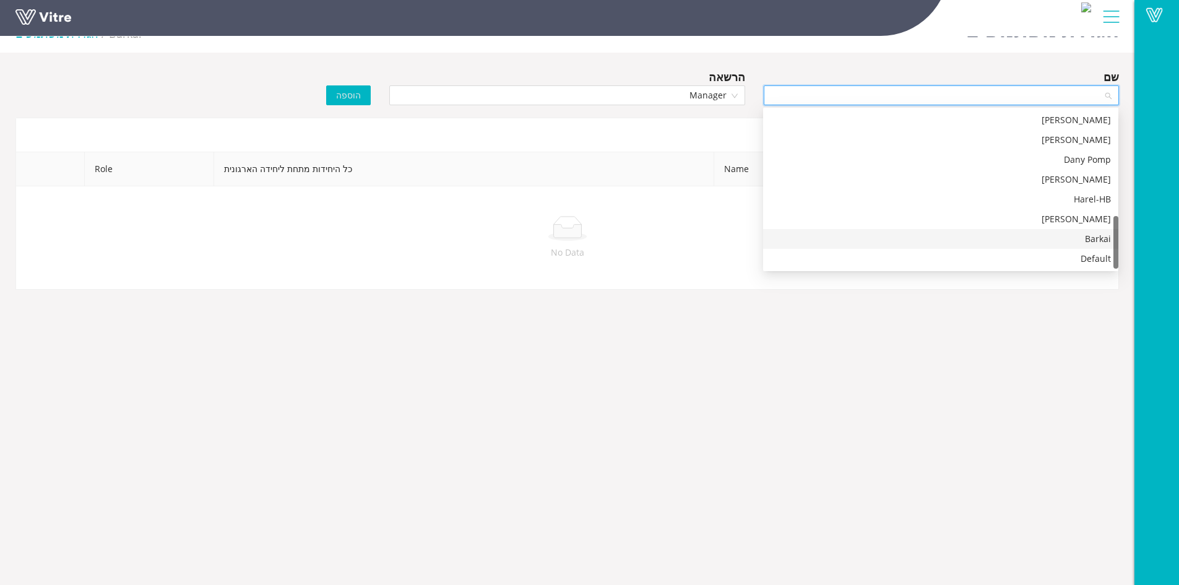
click at [1080, 238] on div "Barkai" at bounding box center [941, 239] width 340 height 14
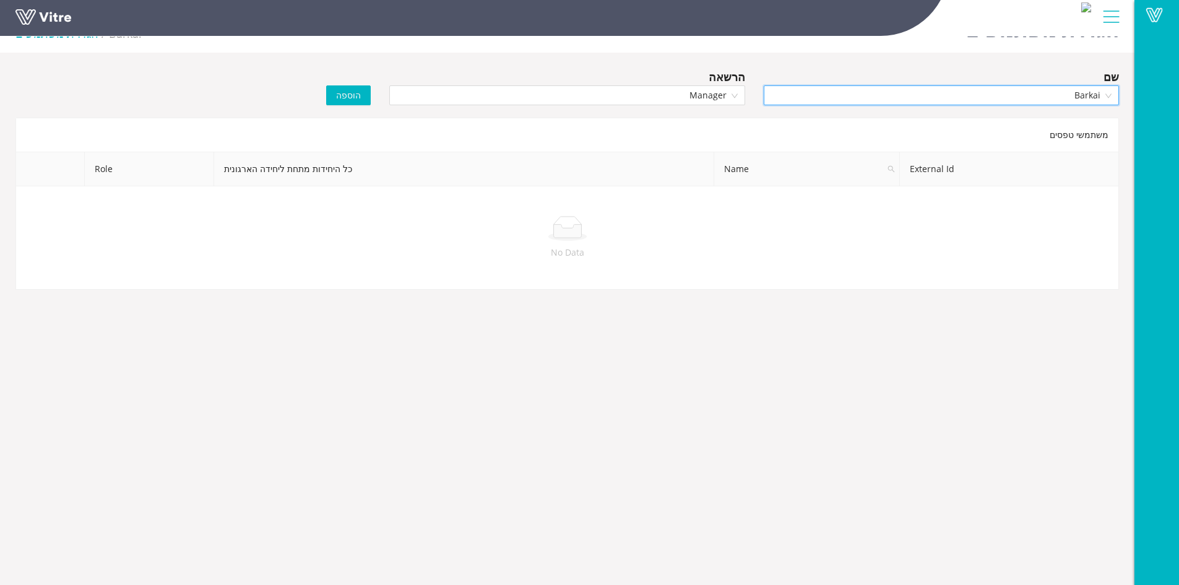
click at [344, 97] on span "הוספה" at bounding box center [348, 96] width 25 height 14
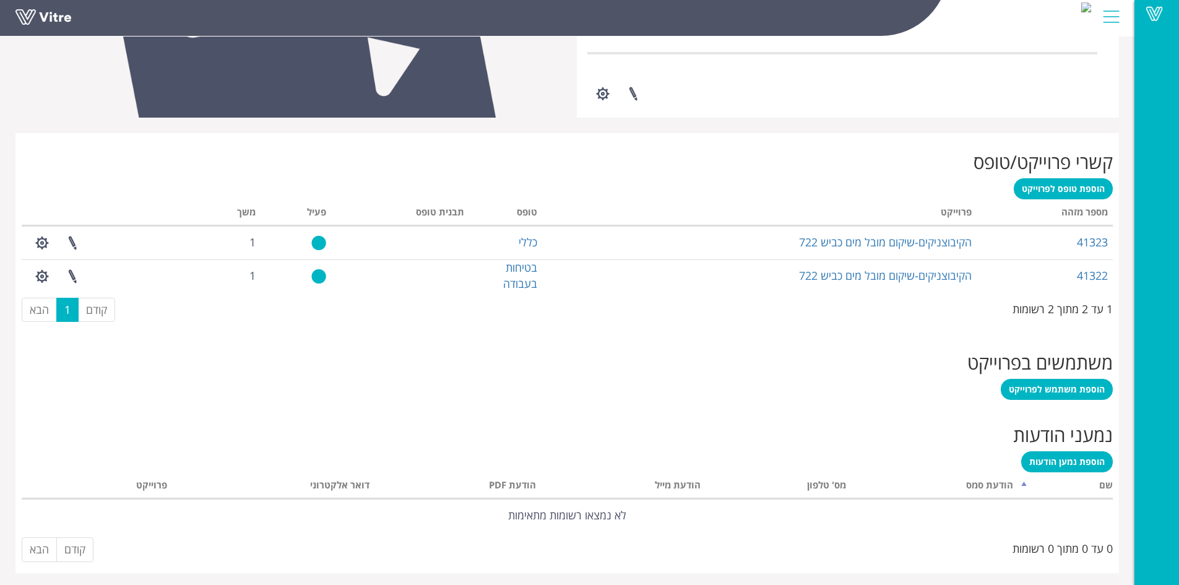
scroll to position [403, 0]
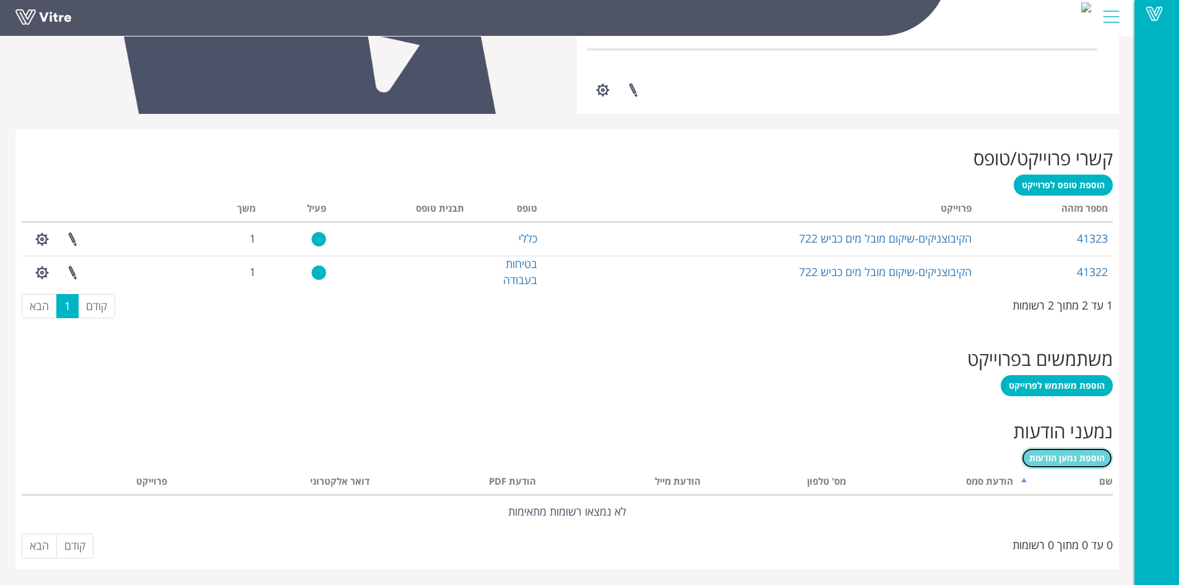
click at [1094, 456] on span "הוספת נמען הודעות" at bounding box center [1067, 458] width 76 height 12
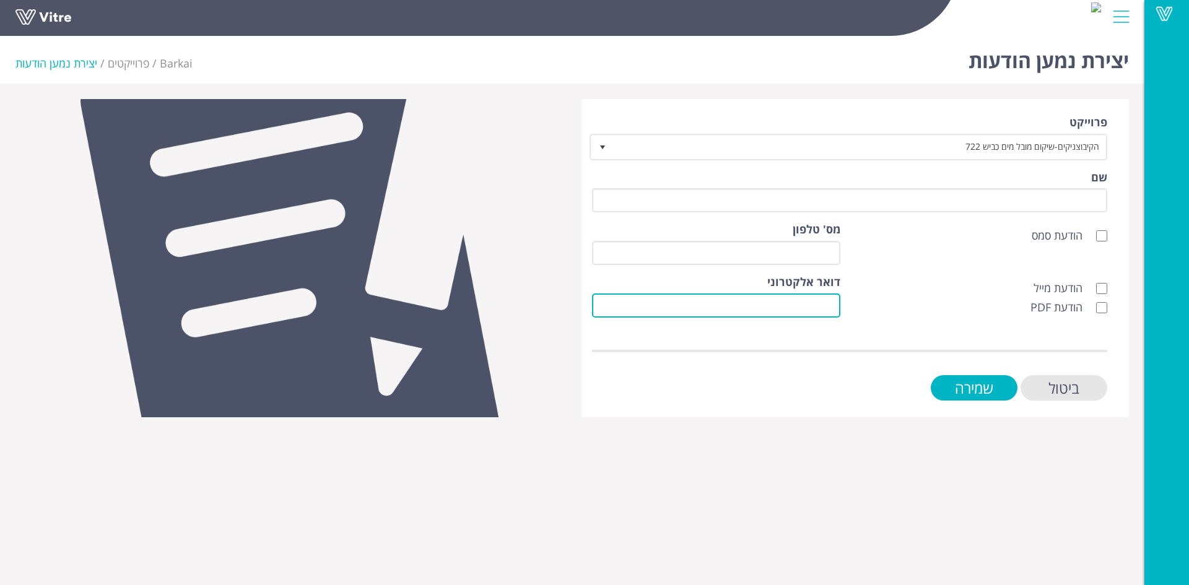
click at [836, 309] on input "דואר אלקטרוני" at bounding box center [716, 305] width 248 height 24
type input "[EMAIL_ADDRESS][DOMAIN_NAME]"
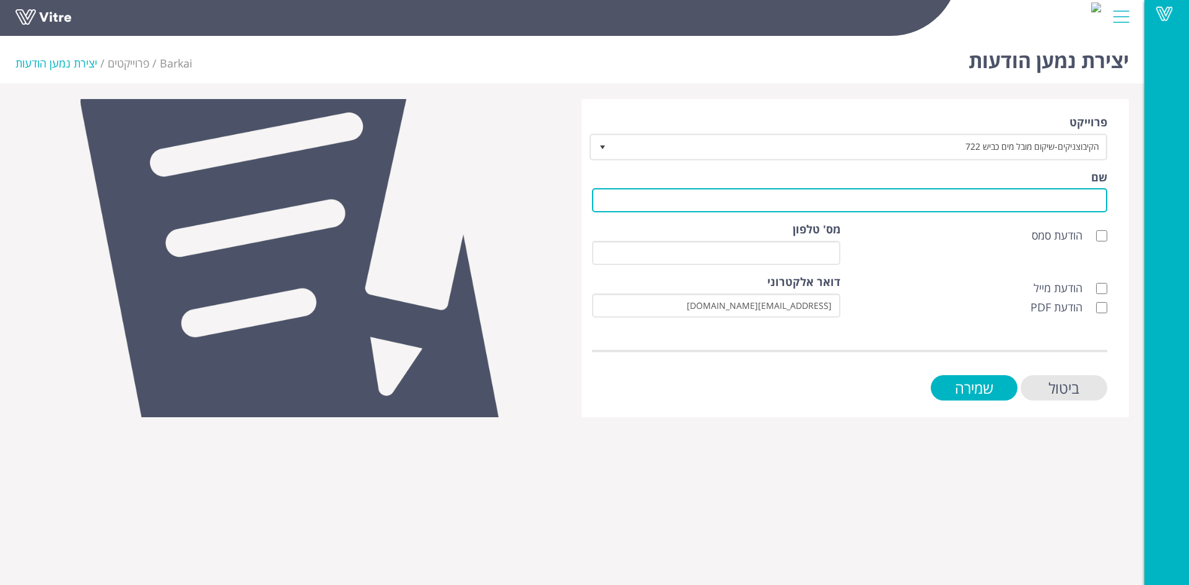
click at [1049, 204] on input "שם" at bounding box center [849, 200] width 515 height 24
type input "לקוח"
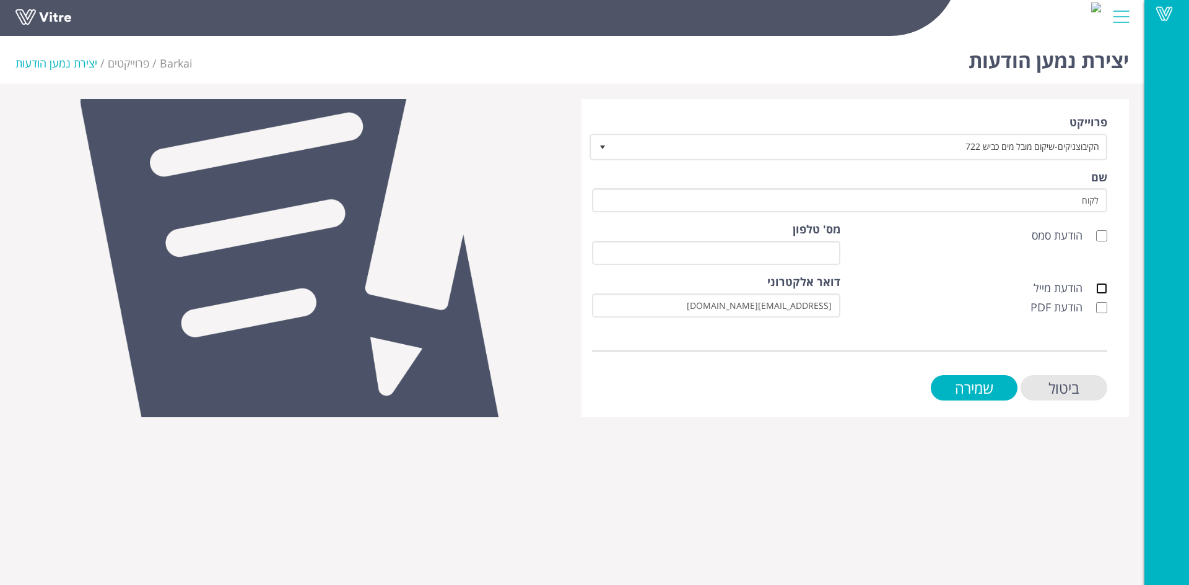
click at [1101, 285] on input "הודעת מייל" at bounding box center [1101, 288] width 11 height 11
checkbox input "true"
click at [1102, 304] on input "הודעת PDF" at bounding box center [1101, 307] width 11 height 11
checkbox input "true"
click at [968, 386] on input "שמירה" at bounding box center [973, 387] width 87 height 25
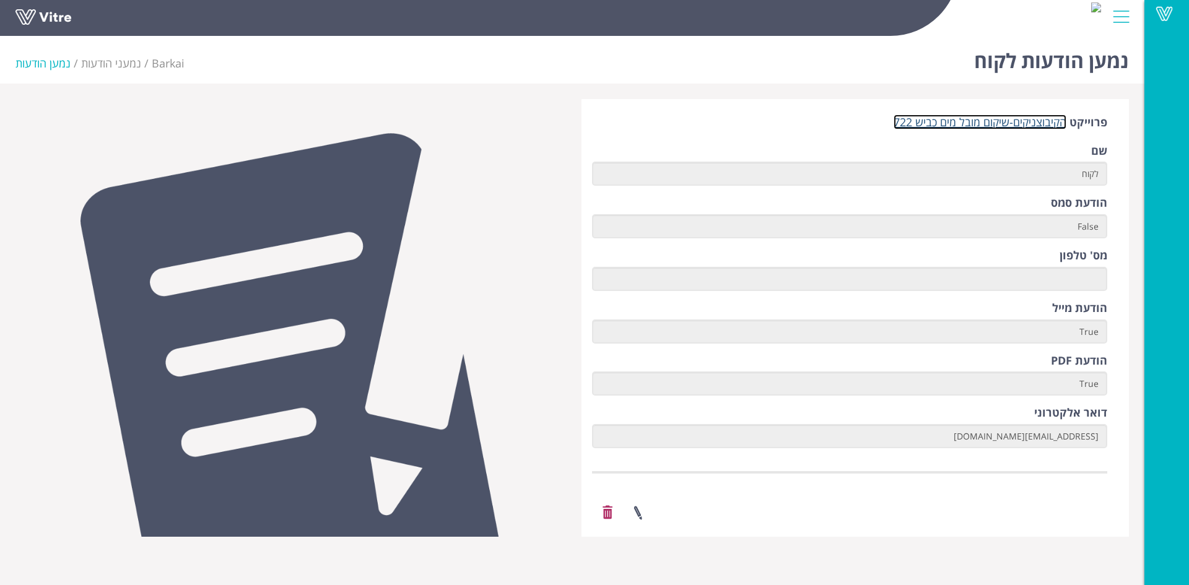
click at [997, 122] on link "הקיבוצניקים-שיקום מובל מים כביש 722" at bounding box center [979, 122] width 173 height 15
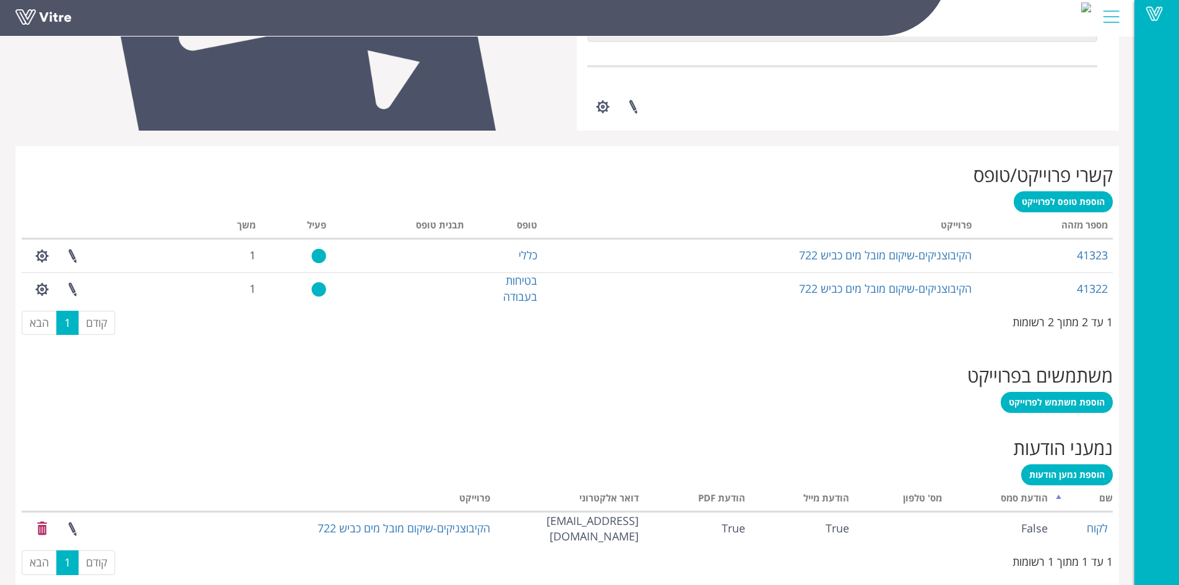
scroll to position [403, 0]
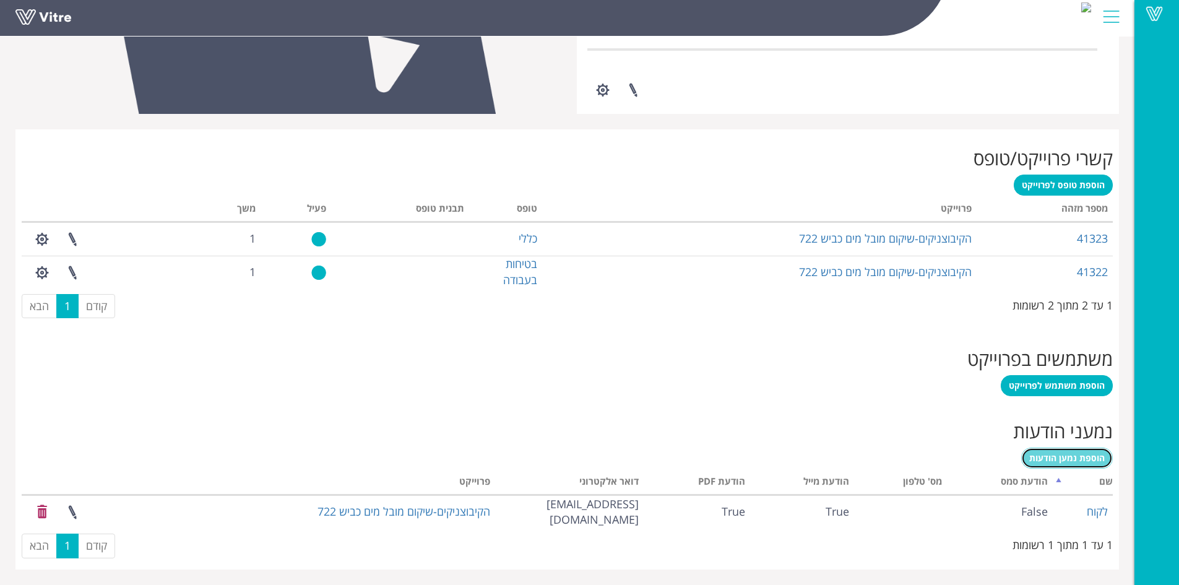
click at [1042, 463] on span "הוספת נמען הודעות" at bounding box center [1067, 458] width 76 height 12
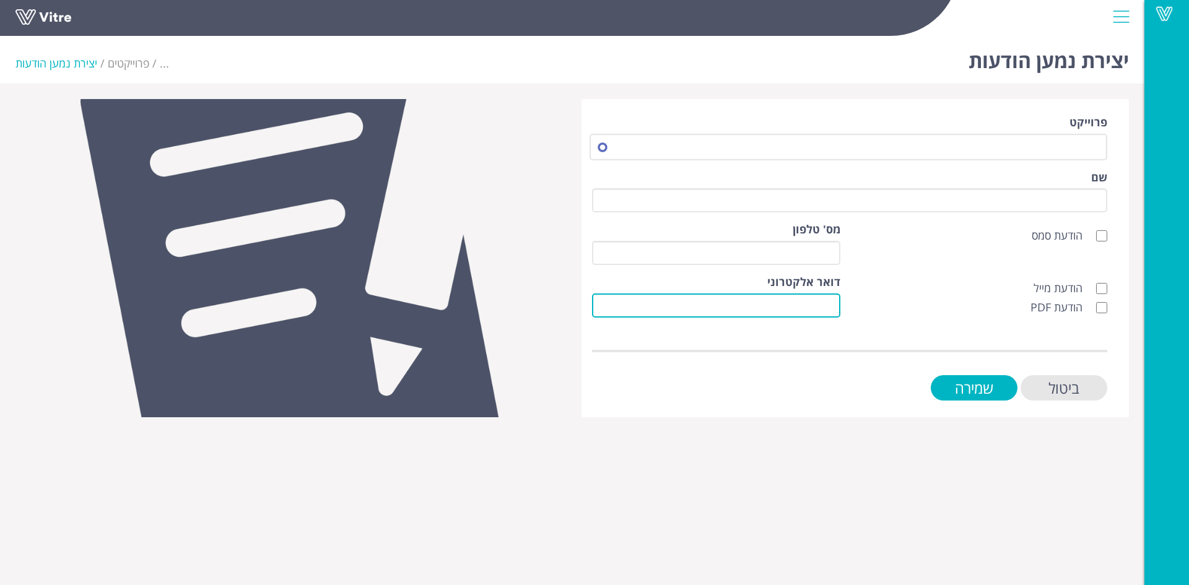
click at [834, 303] on input "דואר אלקטרוני" at bounding box center [716, 305] width 248 height 24
paste input "info@hkt.co.il"
type input "info@hkt.co.il"
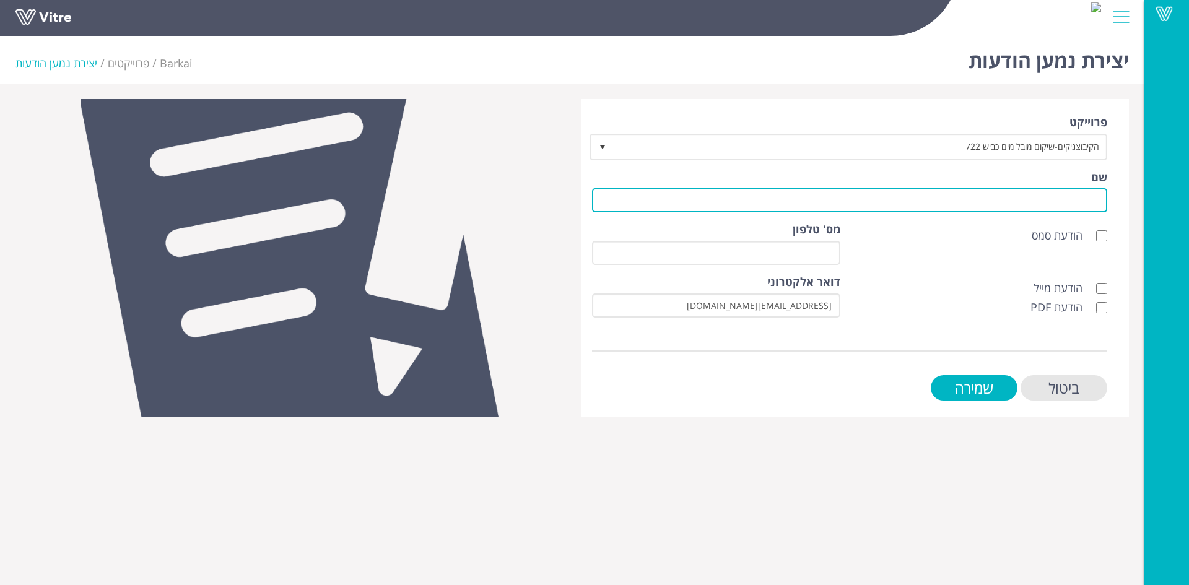
click at [950, 203] on input "שם" at bounding box center [849, 200] width 515 height 24
type input "לקוח"
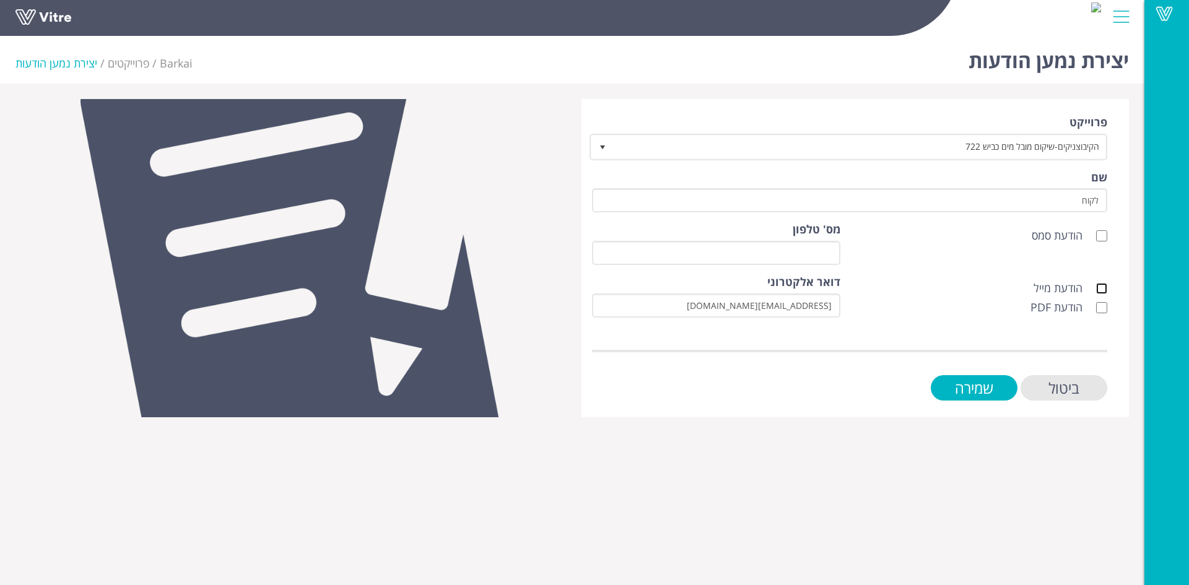
click at [1097, 288] on input "הודעת מייל" at bounding box center [1101, 288] width 11 height 11
checkbox input "true"
click at [1101, 303] on input "הודעת PDF" at bounding box center [1101, 307] width 11 height 11
checkbox input "true"
click at [1000, 386] on input "שמירה" at bounding box center [973, 387] width 87 height 25
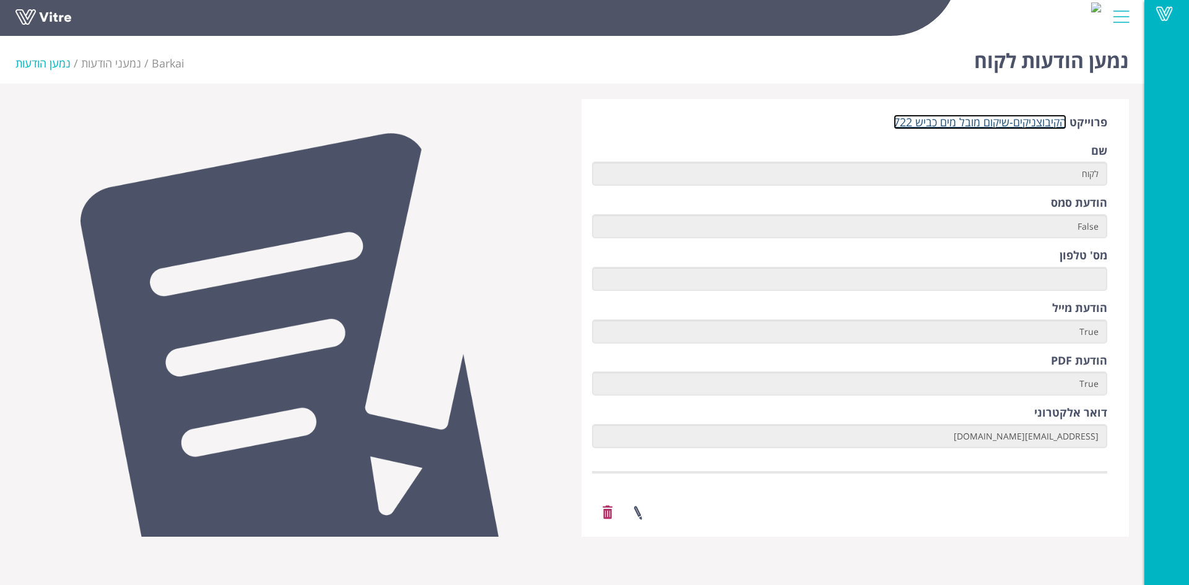
click at [984, 123] on link "הקיבוצניקים-שיקום מובל מים כביש 722" at bounding box center [979, 122] width 173 height 15
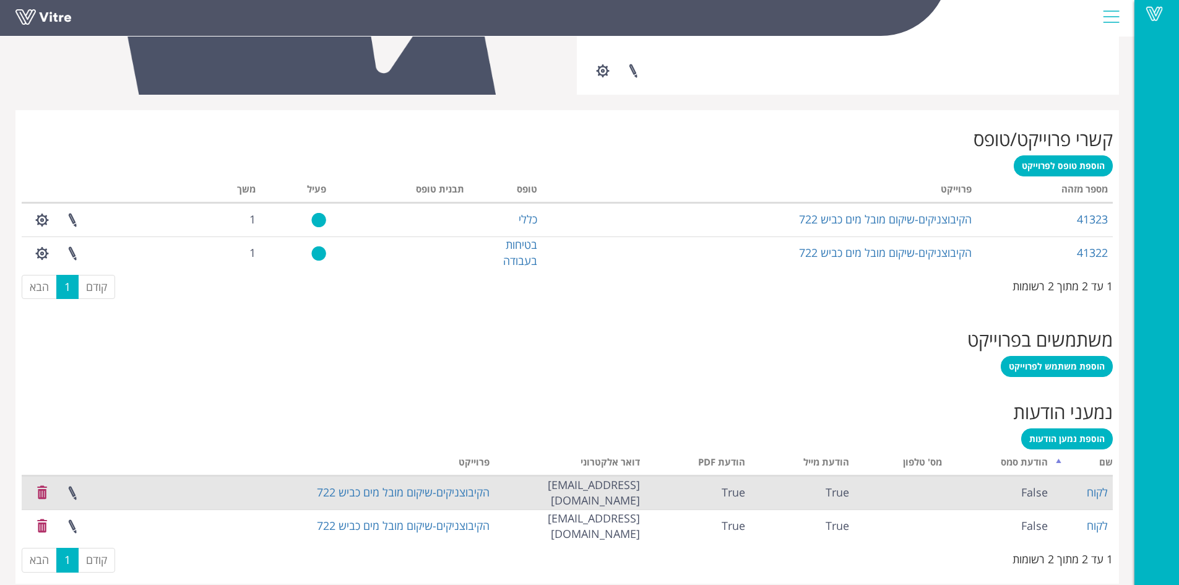
scroll to position [436, 0]
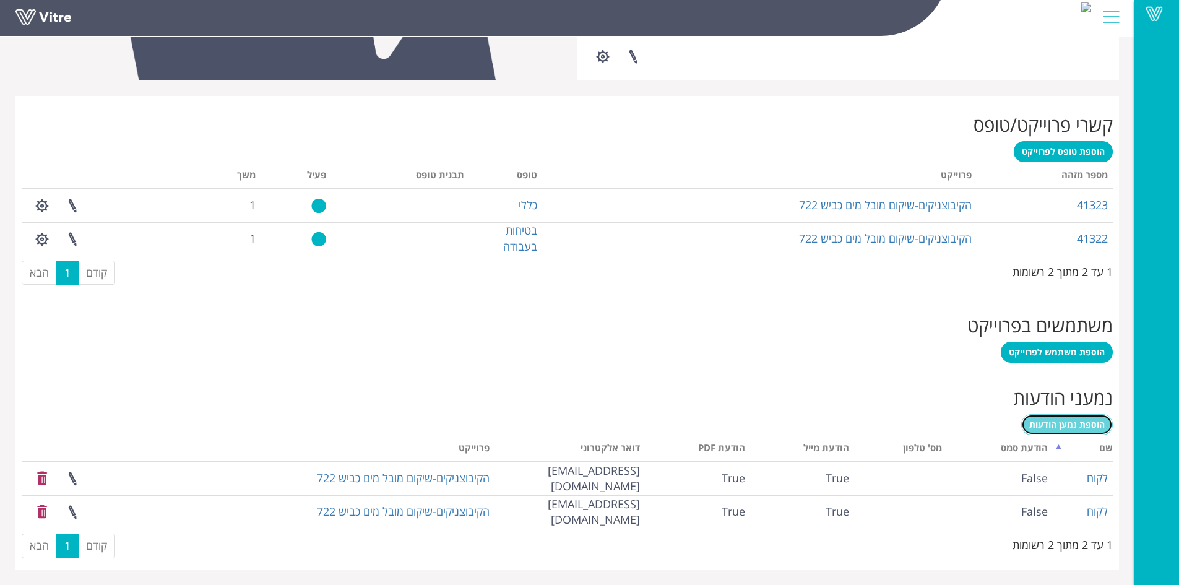
click at [1073, 428] on span "הוספת נמען הודעות" at bounding box center [1067, 424] width 76 height 12
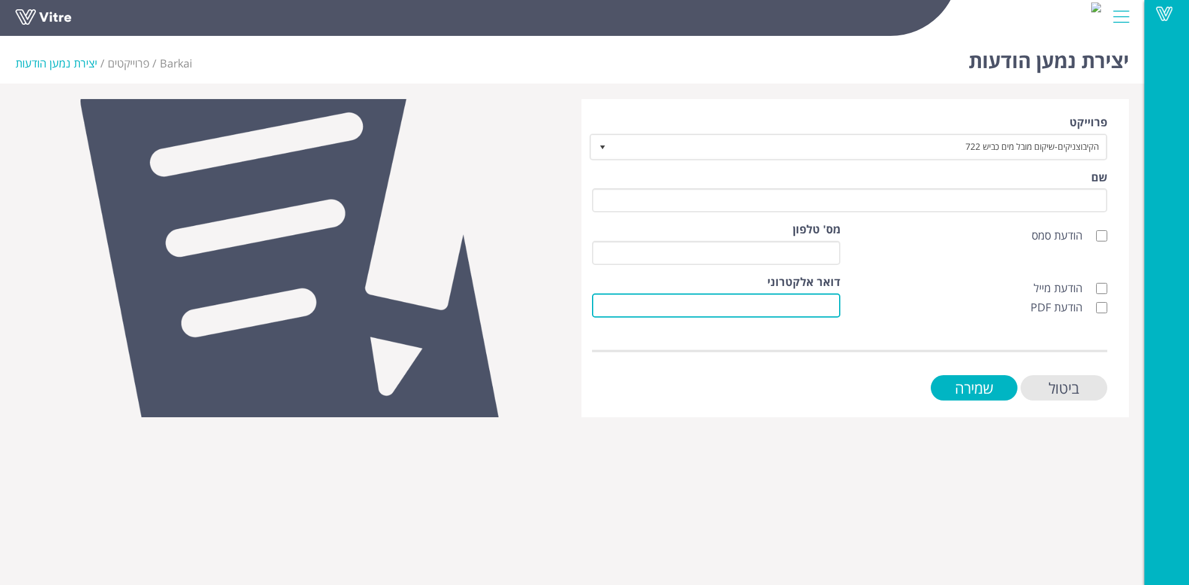
click at [833, 305] on input "דואר אלקטרוני" at bounding box center [716, 305] width 248 height 24
paste input "[EMAIL_ADDRESS][DOMAIN_NAME]"
type input "[EMAIL_ADDRESS][DOMAIN_NAME]"
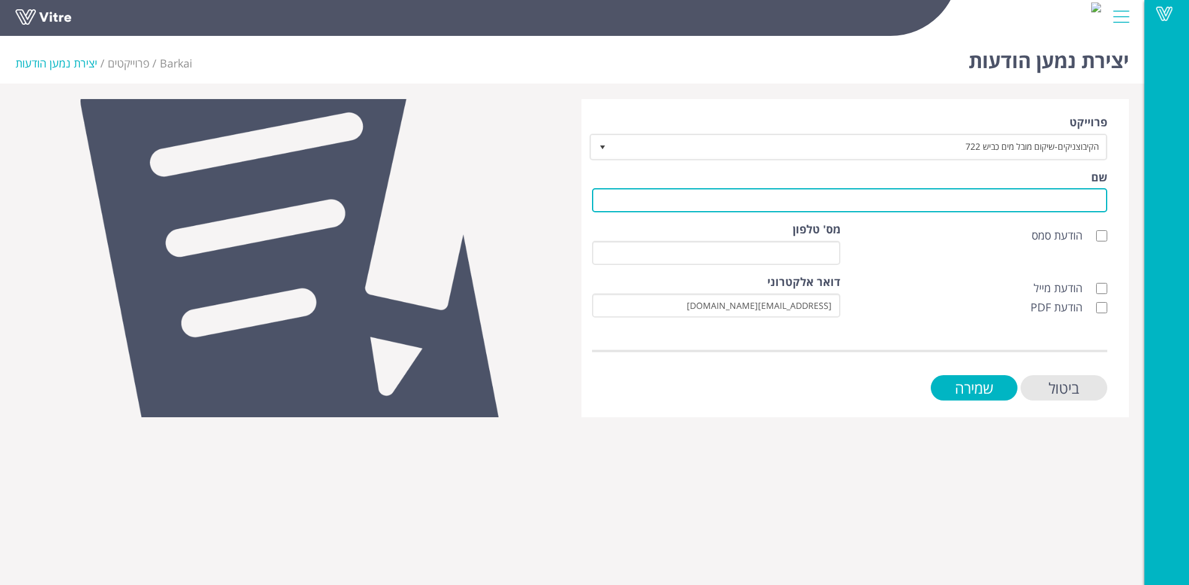
click at [1080, 212] on input "שם" at bounding box center [849, 200] width 515 height 24
type input "לקוח"
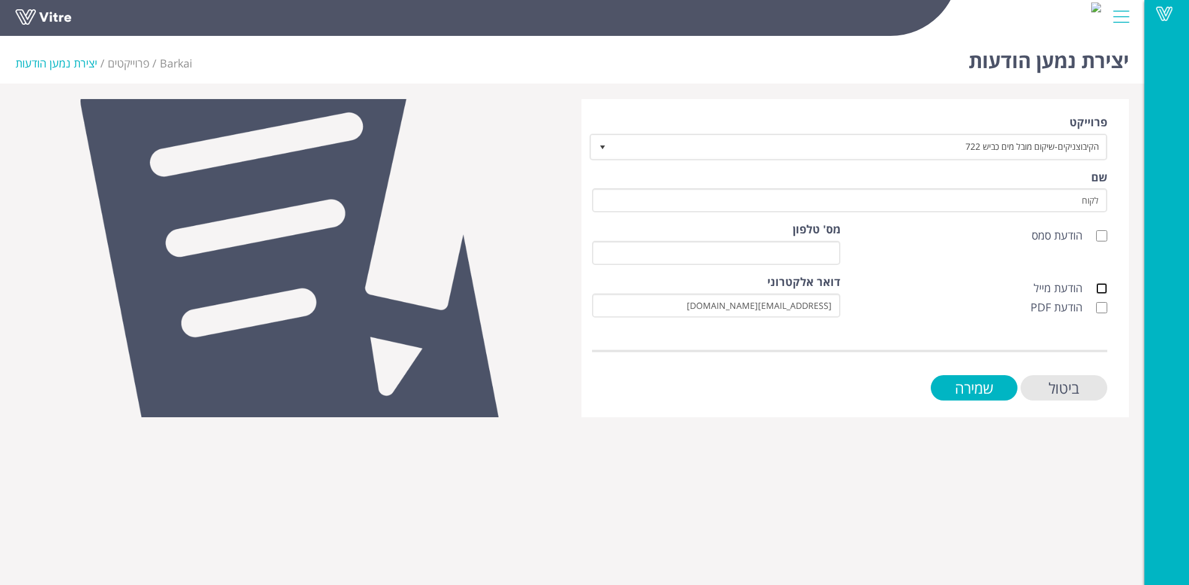
drag, startPoint x: 1101, startPoint y: 287, endPoint x: 1101, endPoint y: 303, distance: 15.5
click at [1101, 288] on input "הודעת מייל" at bounding box center [1101, 288] width 11 height 11
checkbox input "true"
click at [1101, 303] on input "הודעת PDF" at bounding box center [1101, 307] width 11 height 11
checkbox input "true"
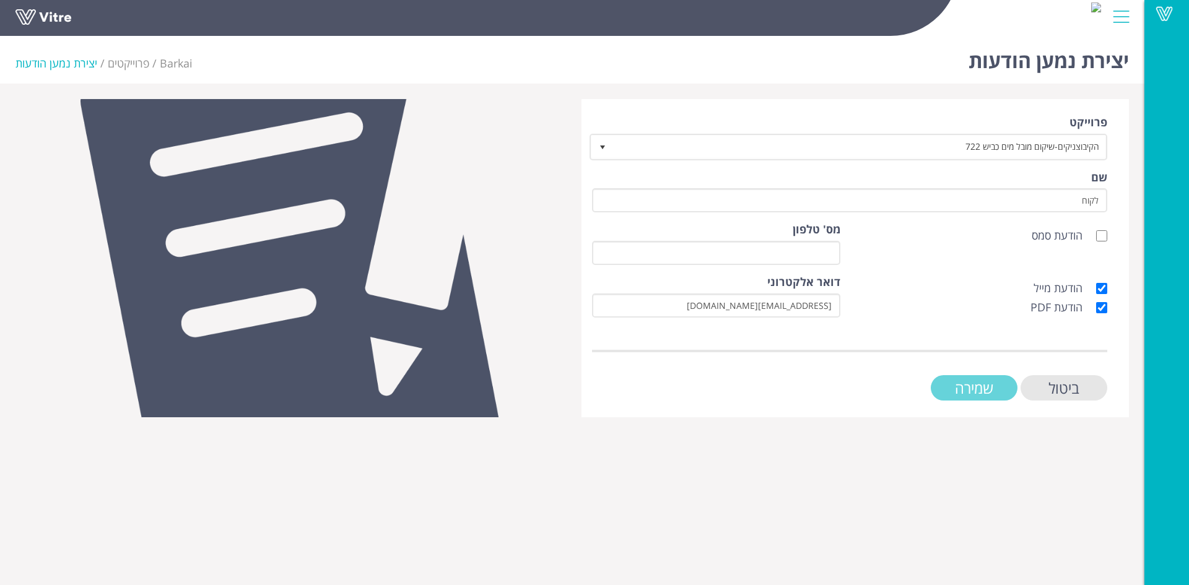
click at [994, 389] on input "שמירה" at bounding box center [973, 387] width 87 height 25
